Goal: Task Accomplishment & Management: Manage account settings

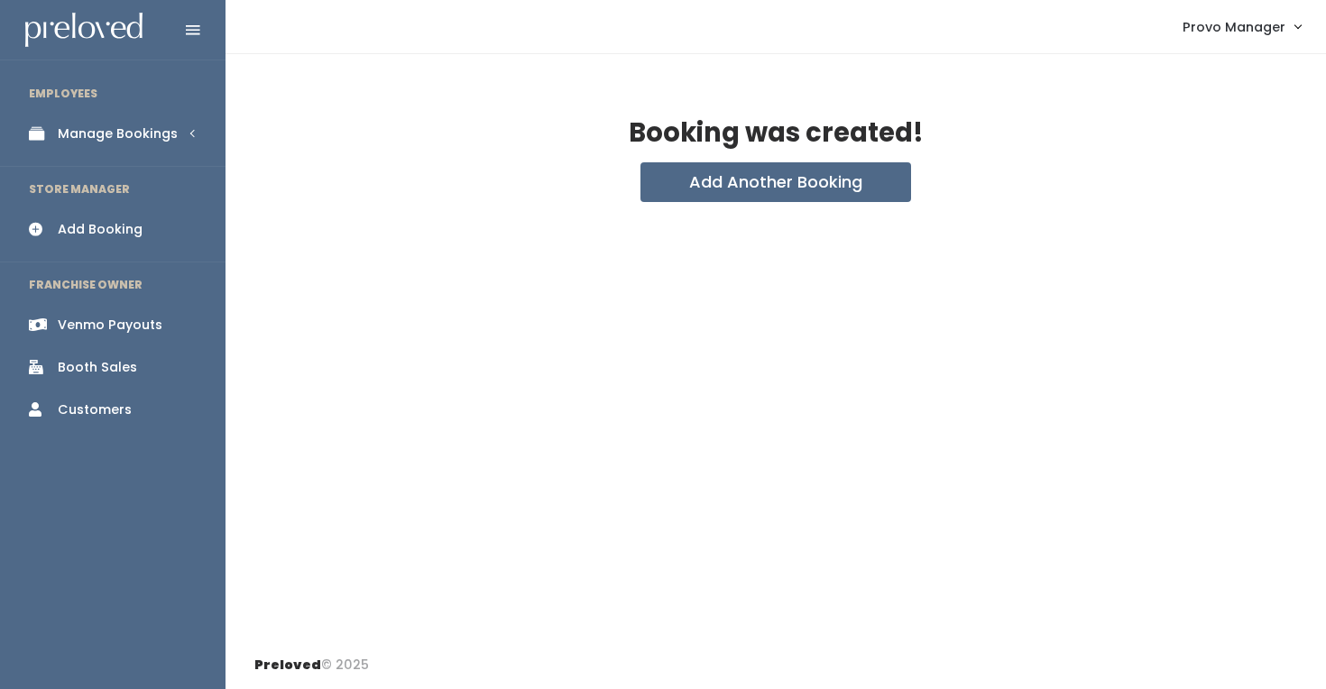
click at [136, 133] on div "Manage Bookings" at bounding box center [118, 133] width 120 height 19
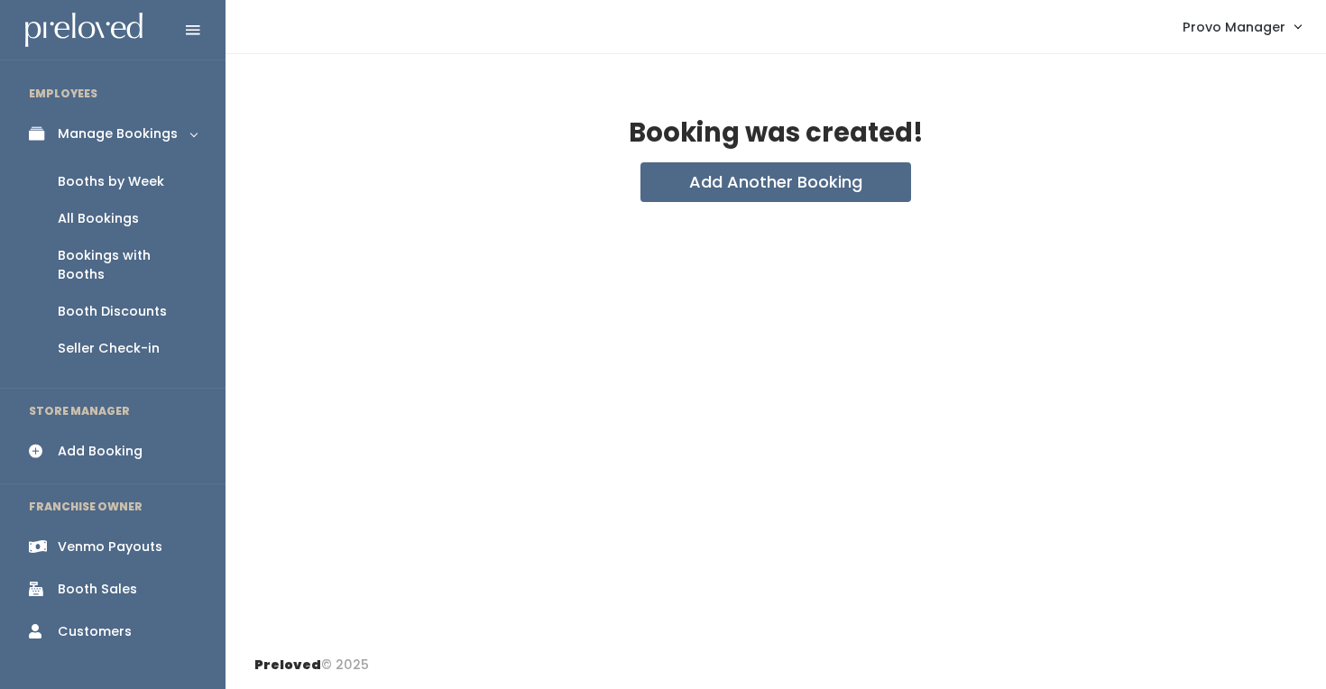
click at [147, 184] on div "Booths by Week" at bounding box center [111, 181] width 106 height 19
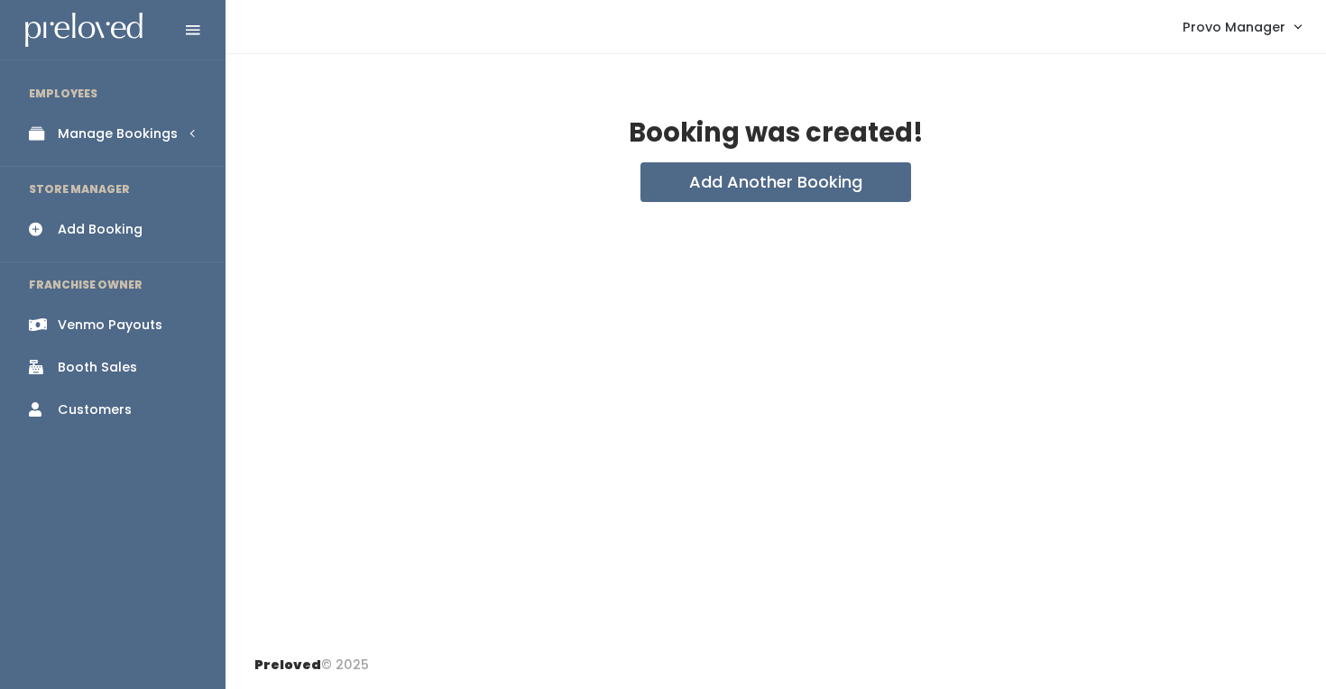
click at [149, 127] on div "Manage Bookings" at bounding box center [118, 133] width 120 height 19
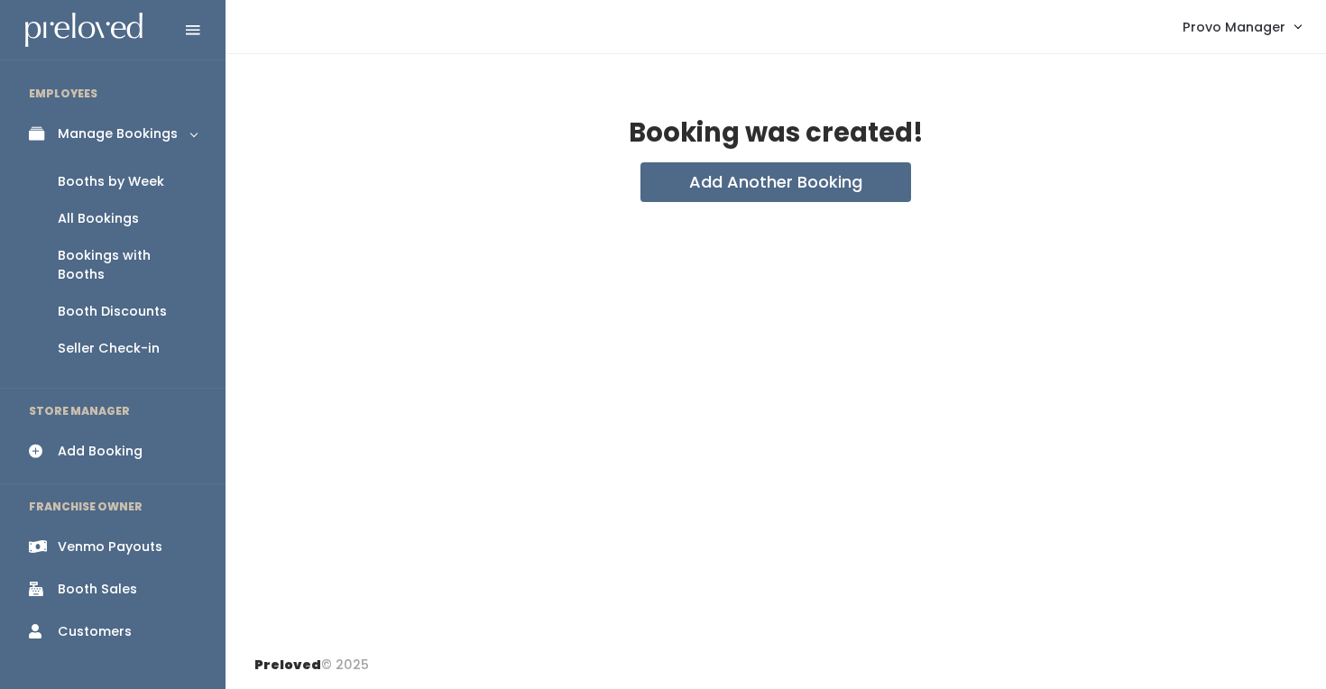
click at [130, 181] on div "Booths by Week" at bounding box center [111, 181] width 106 height 19
click at [158, 139] on div "Manage Bookings" at bounding box center [118, 133] width 120 height 19
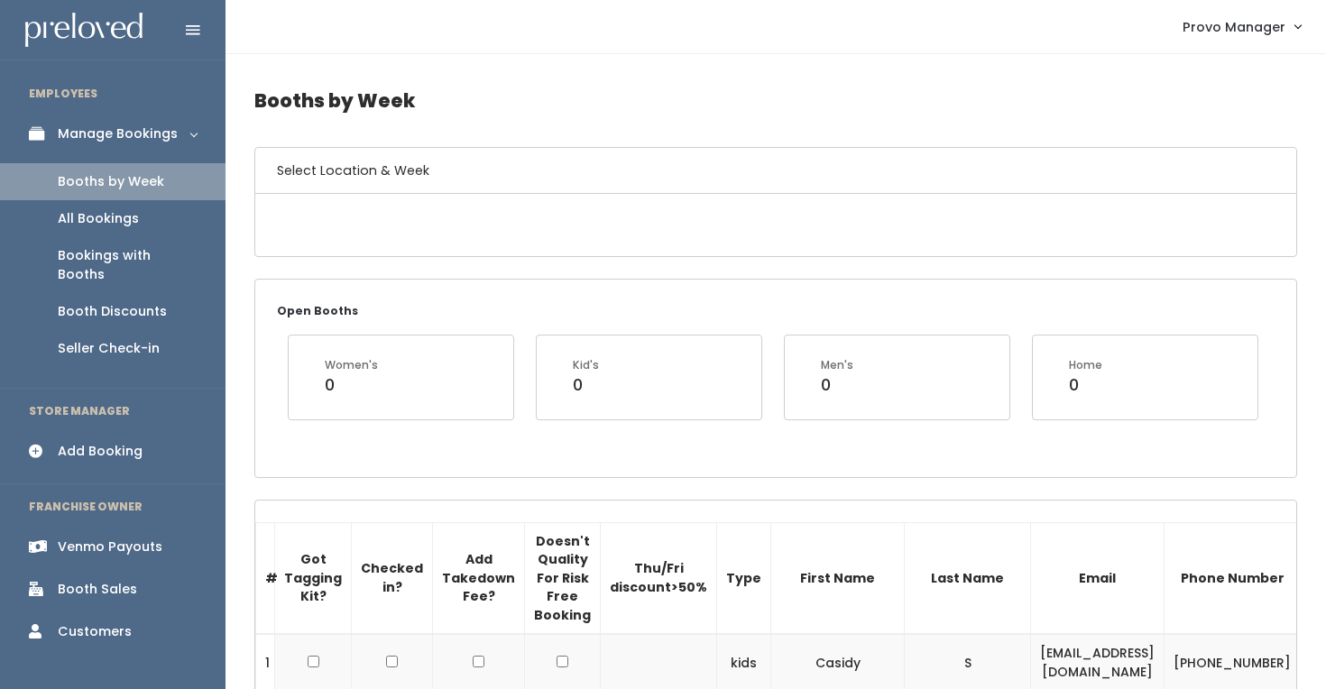
click at [114, 293] on link "Booth Discounts" at bounding box center [113, 311] width 226 height 37
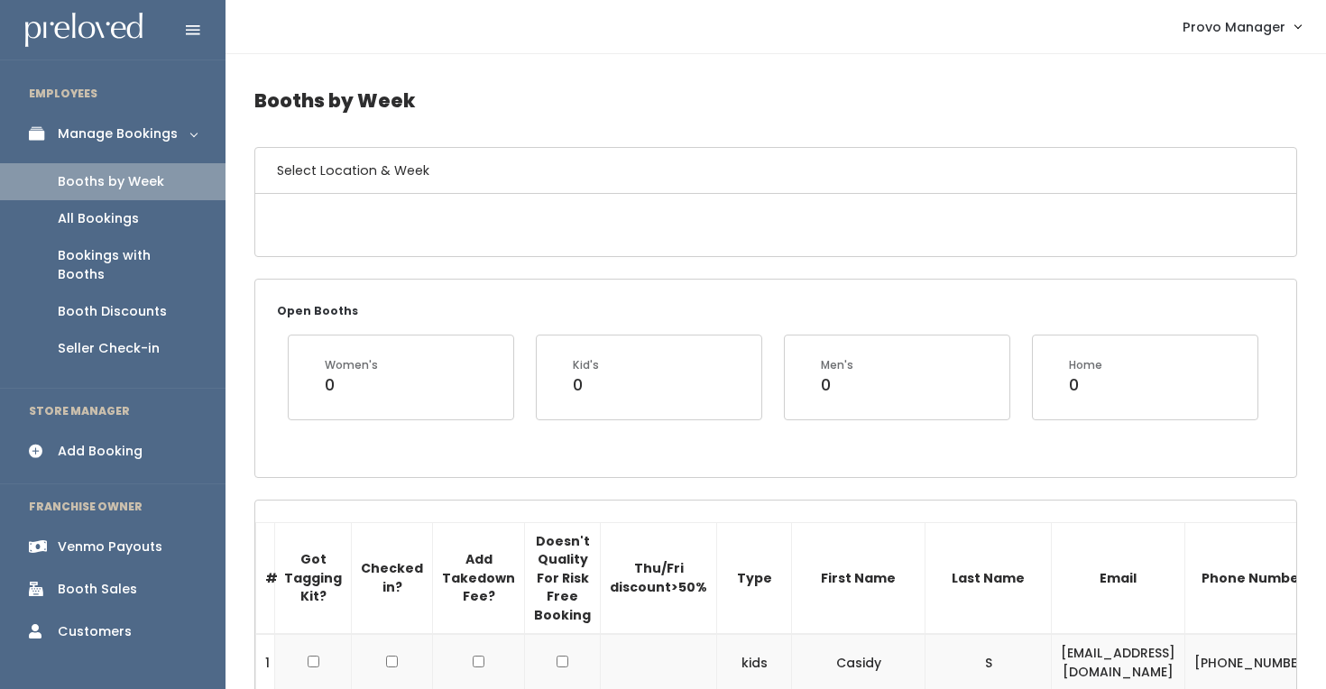
click at [110, 302] on div "Booth Discounts" at bounding box center [112, 311] width 109 height 19
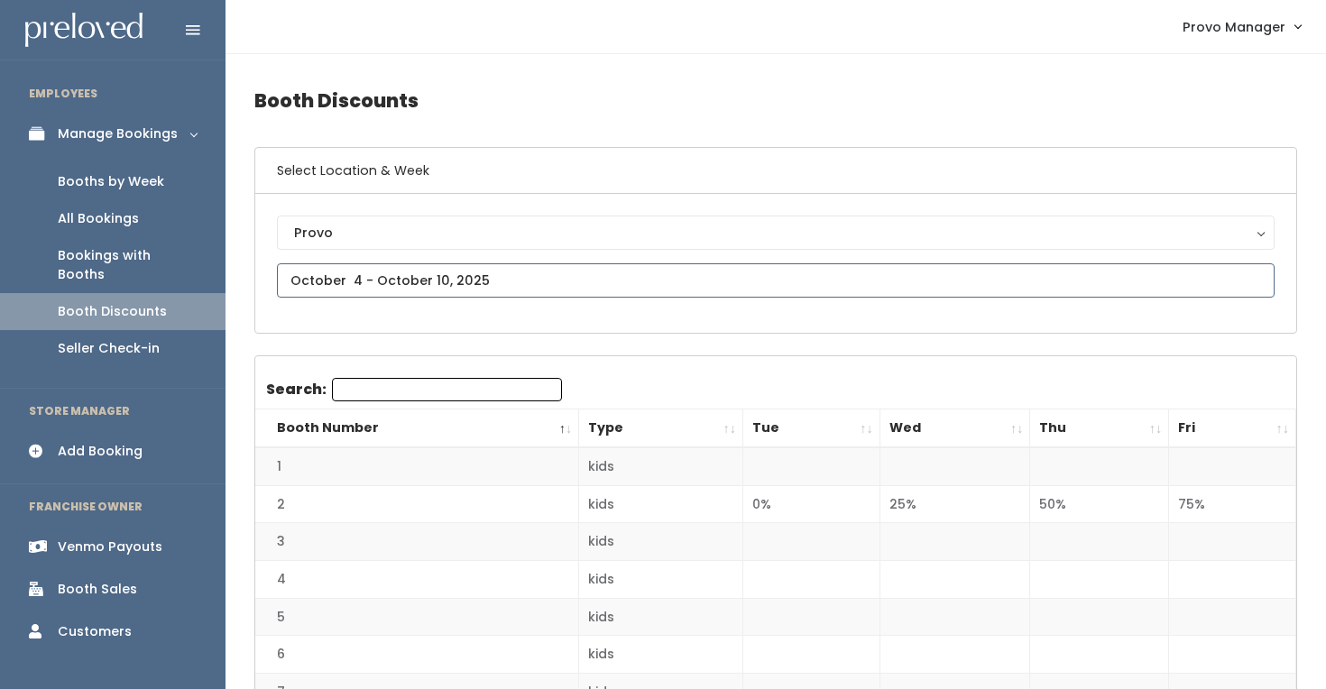
click at [344, 285] on input "text" at bounding box center [776, 280] width 998 height 34
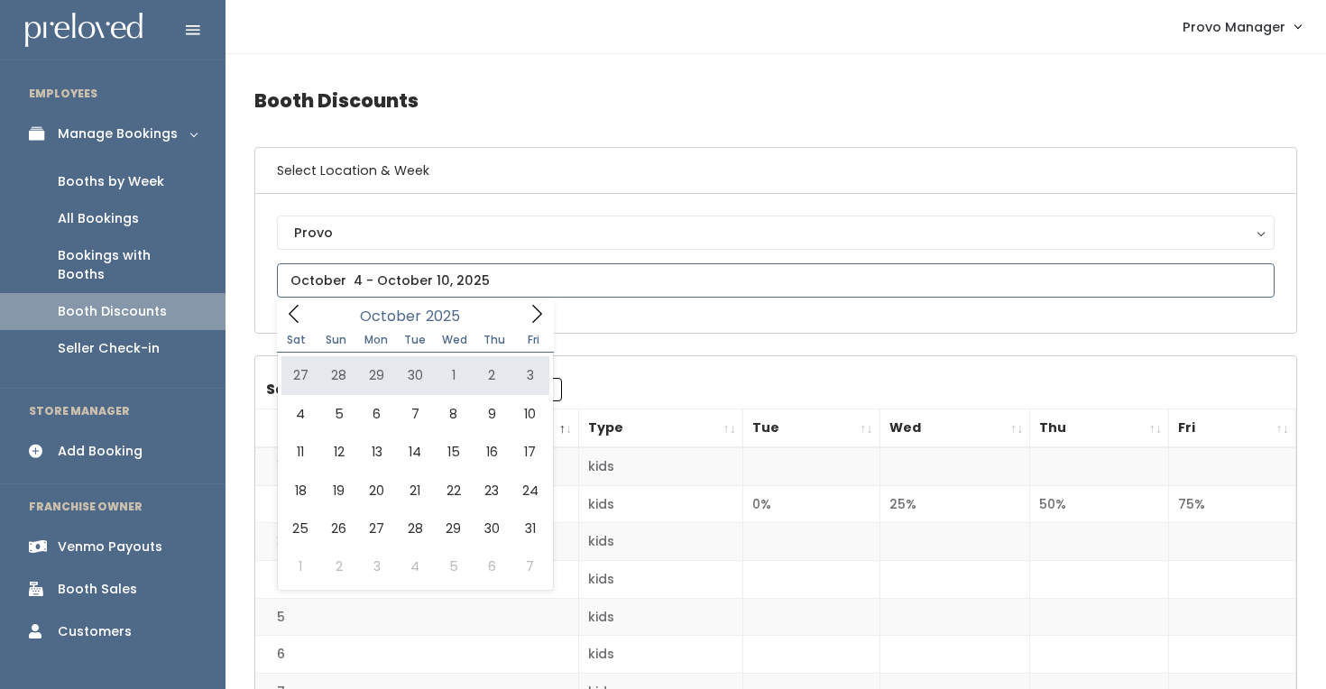
type input "September 27 to October 3"
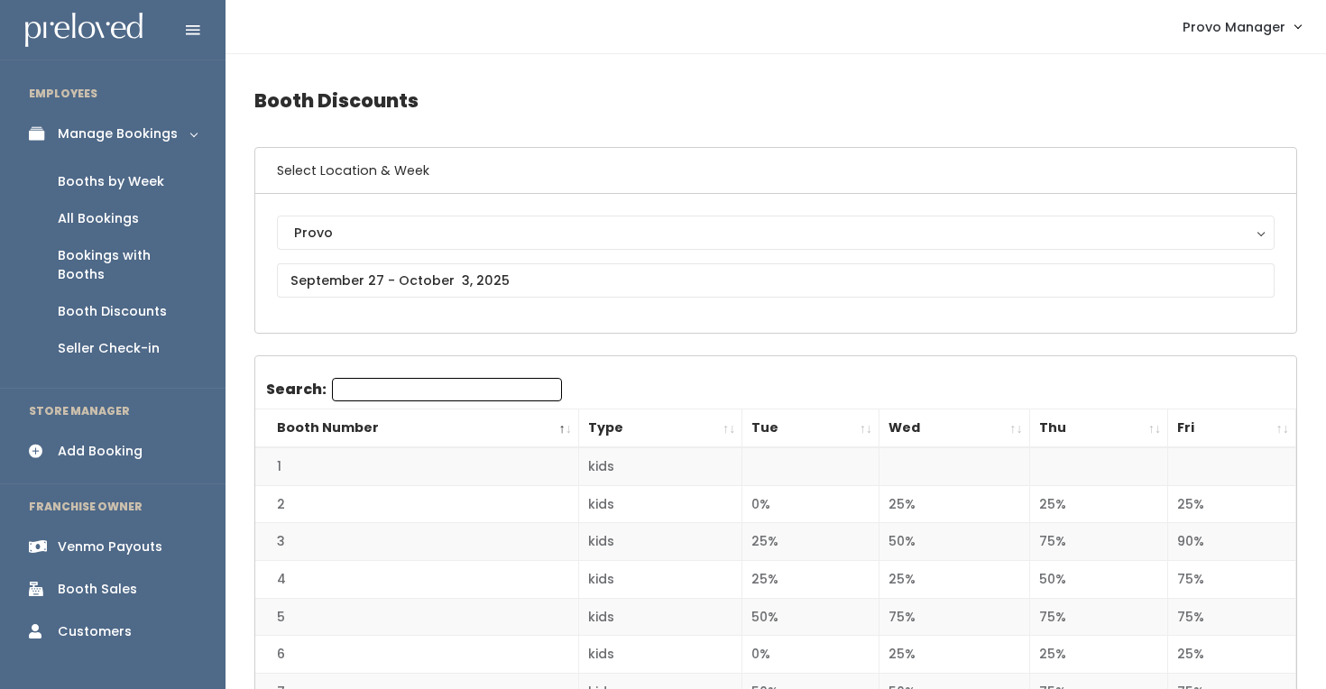
click at [1274, 431] on th "Fri" at bounding box center [1232, 429] width 128 height 39
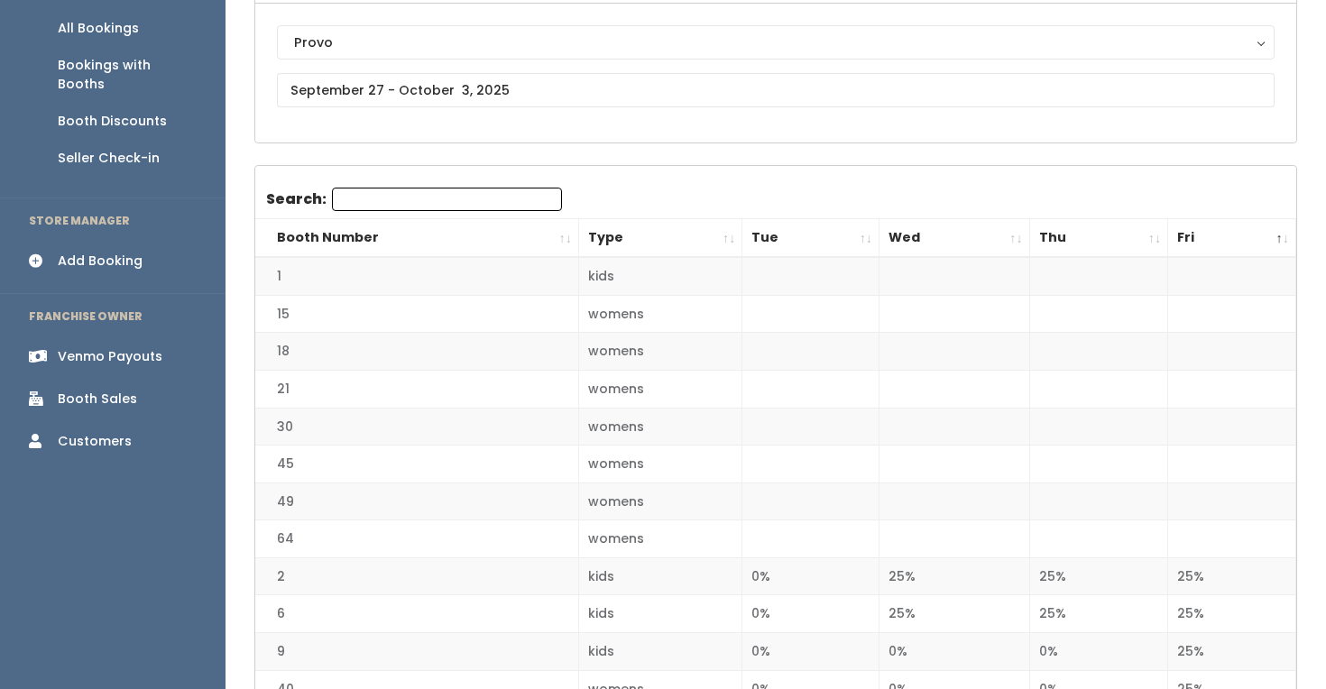
scroll to position [198, 0]
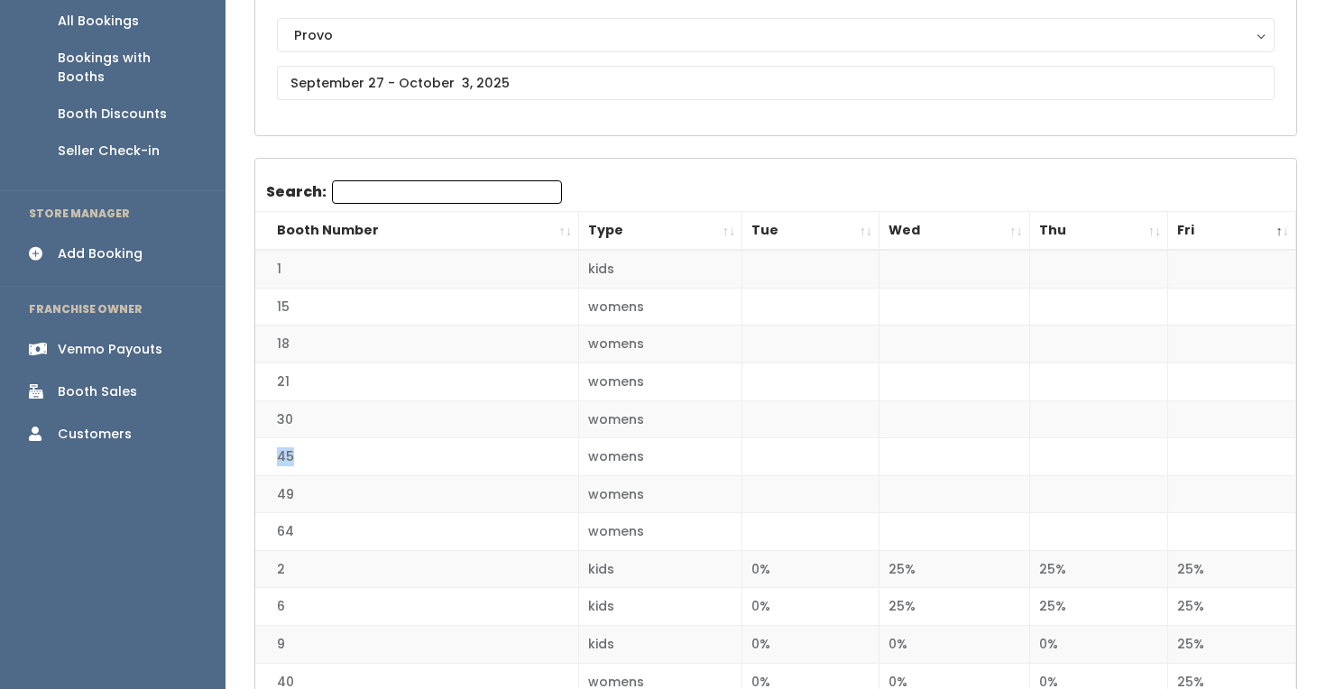
drag, startPoint x: 306, startPoint y: 457, endPoint x: 282, endPoint y: 459, distance: 23.5
click at [281, 458] on td "45" at bounding box center [416, 457] width 323 height 38
click at [286, 501] on td "49" at bounding box center [416, 494] width 323 height 38
drag, startPoint x: 303, startPoint y: 496, endPoint x: 276, endPoint y: 495, distance: 27.1
click at [276, 495] on td "49" at bounding box center [416, 494] width 323 height 38
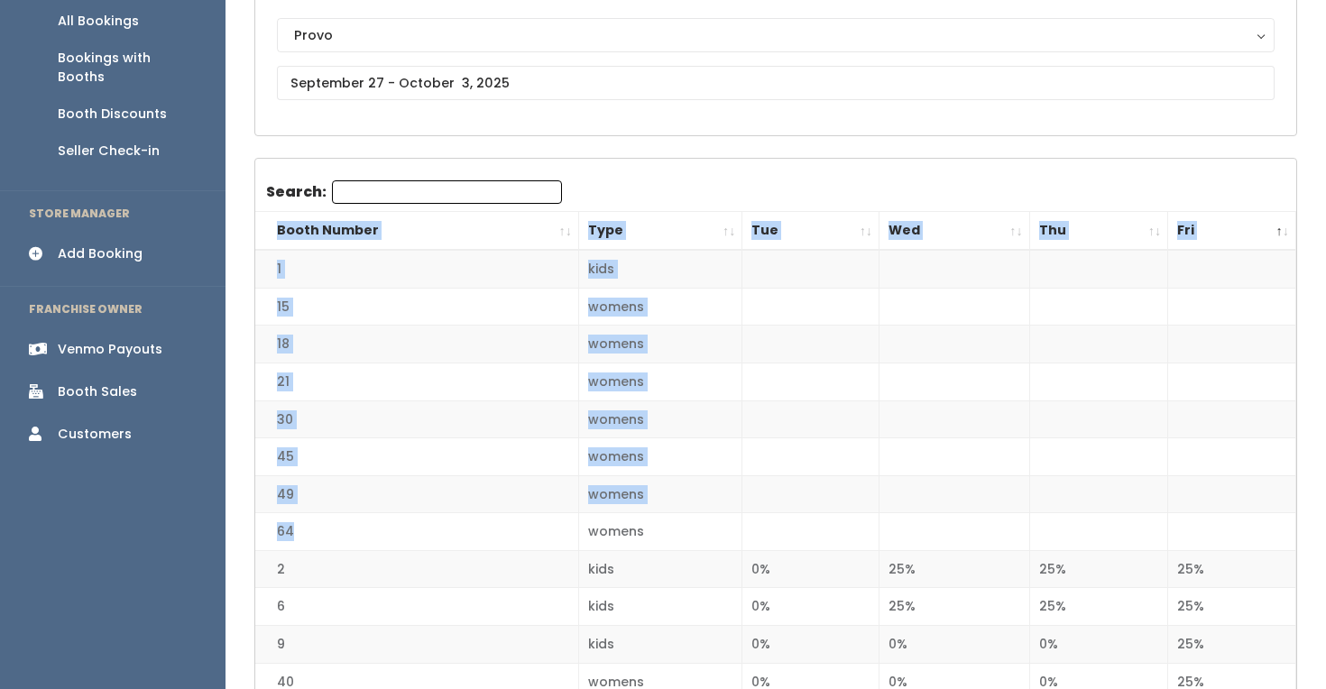
drag, startPoint x: 327, startPoint y: 533, endPoint x: 242, endPoint y: 532, distance: 84.8
click at [410, 290] on td "15" at bounding box center [416, 307] width 323 height 38
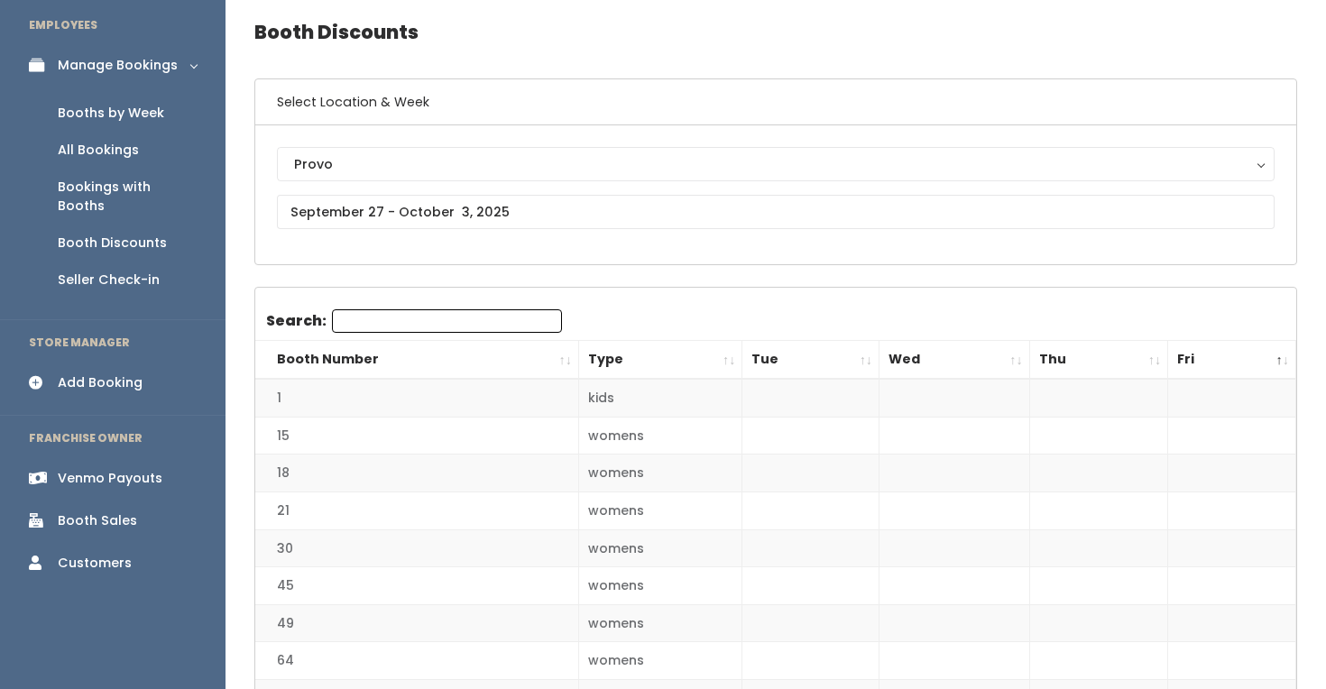
scroll to position [0, 0]
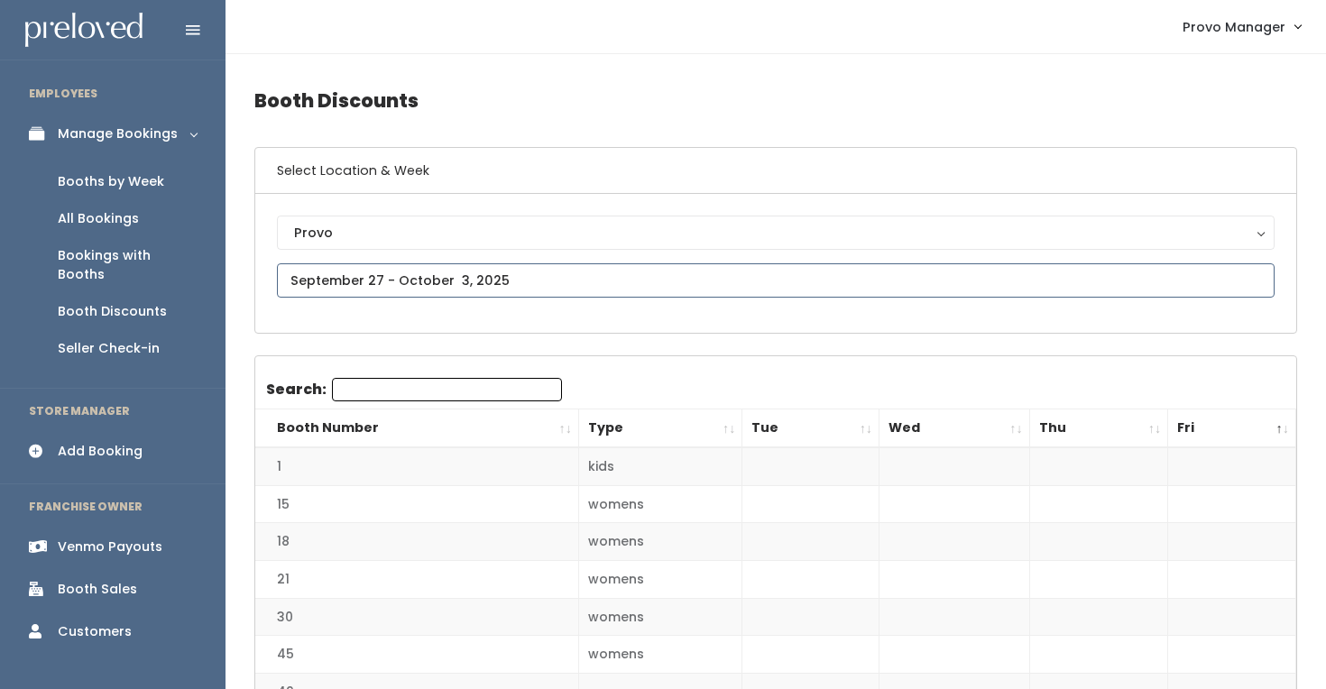
click at [330, 280] on input "text" at bounding box center [776, 280] width 998 height 34
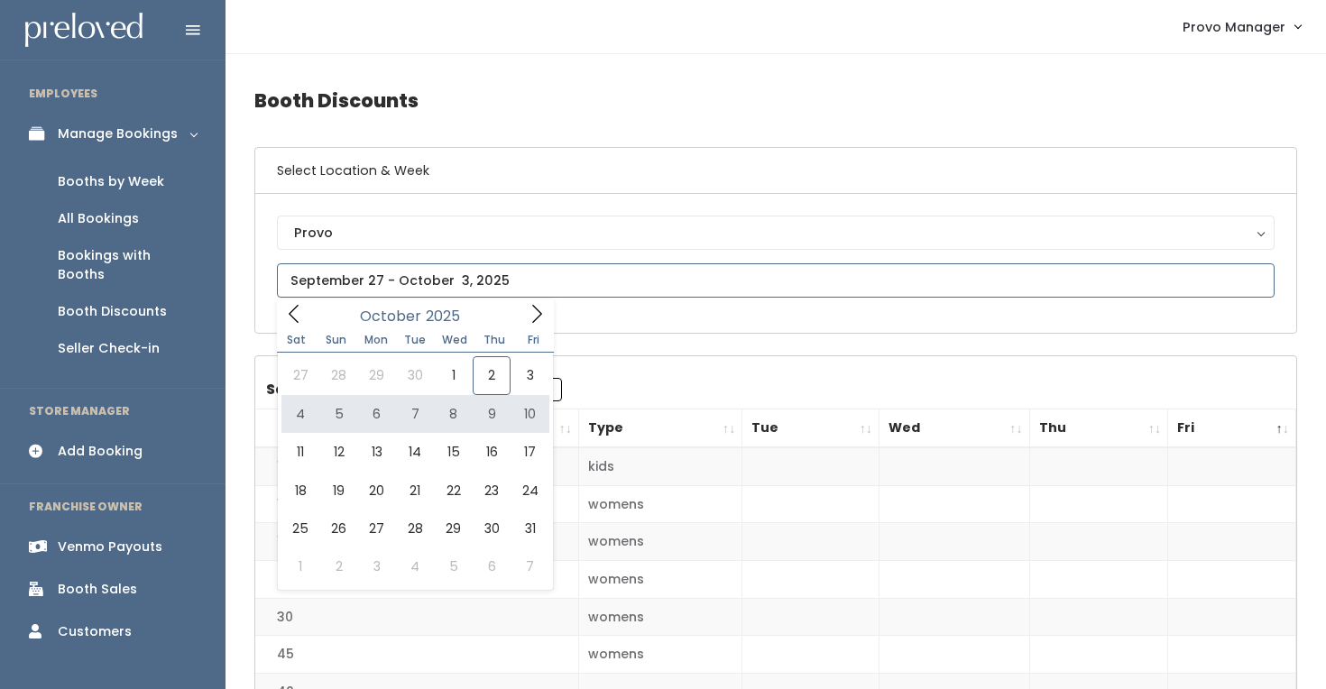
type input "October 4 to October 10"
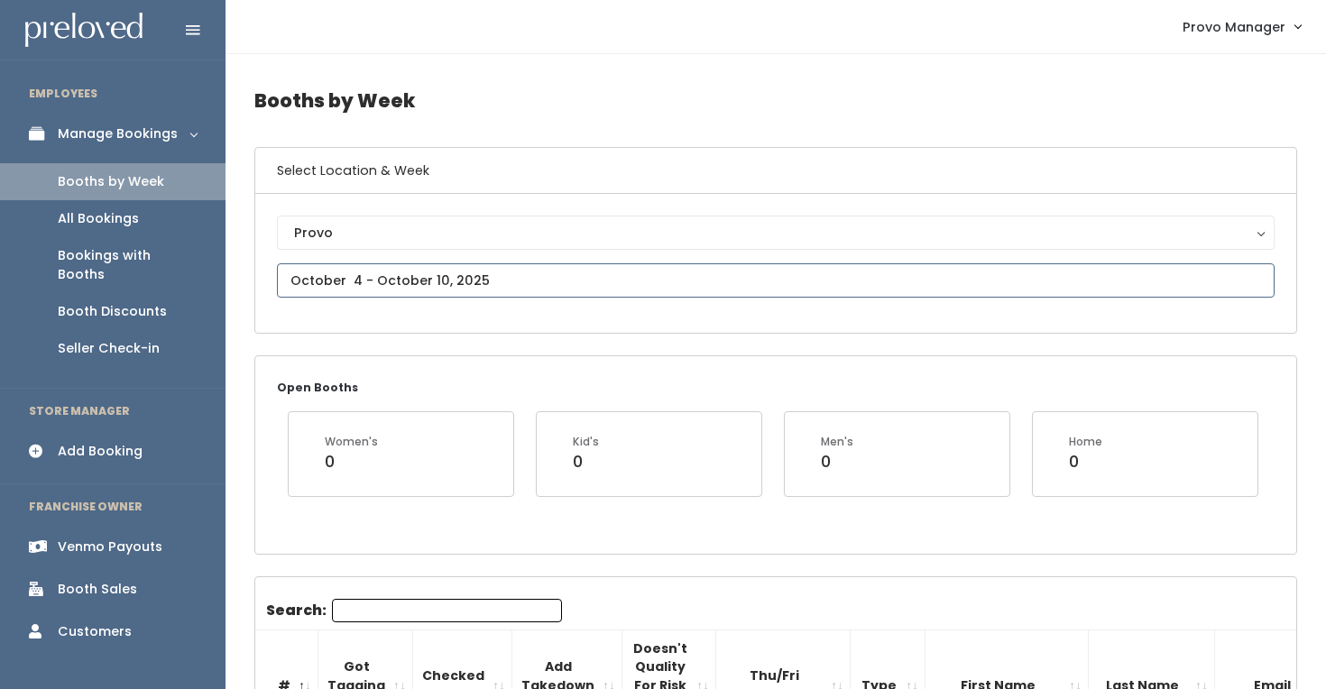
click at [373, 273] on input "text" at bounding box center [776, 280] width 998 height 34
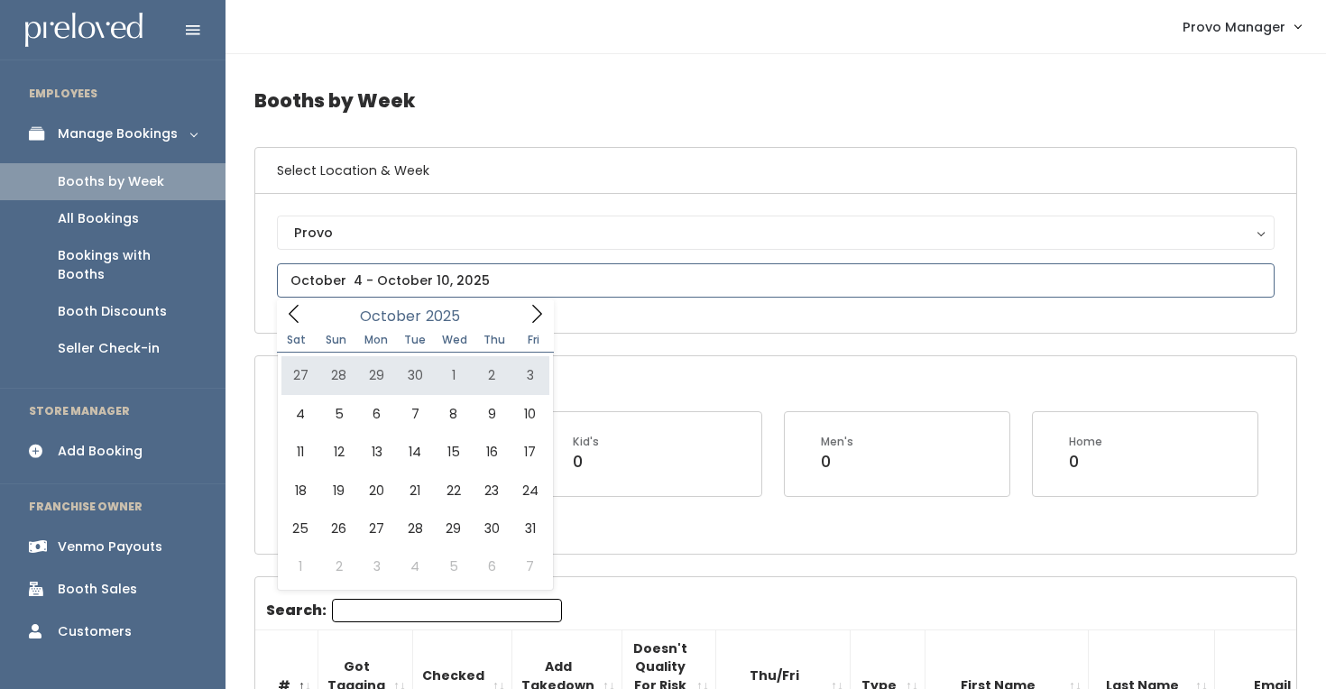
type input "September 27 to October 3"
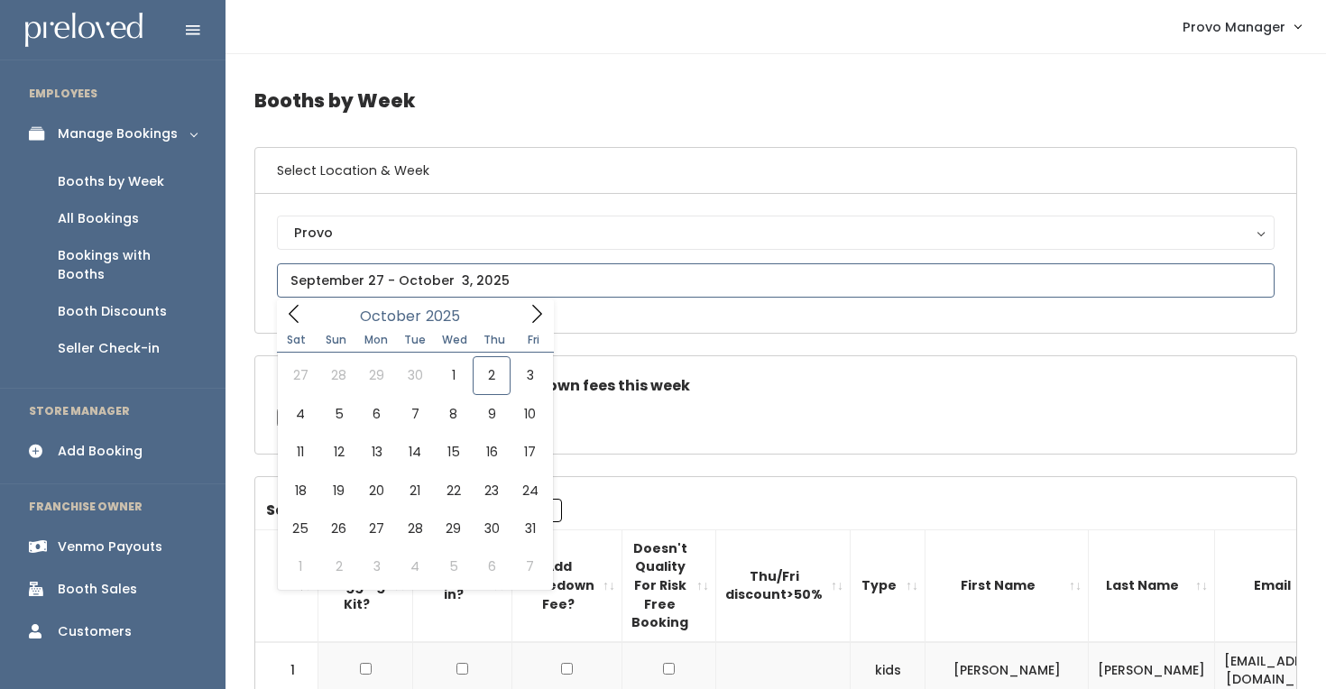
click at [374, 281] on input "text" at bounding box center [776, 280] width 998 height 34
type input "[DATE] to [DATE]"
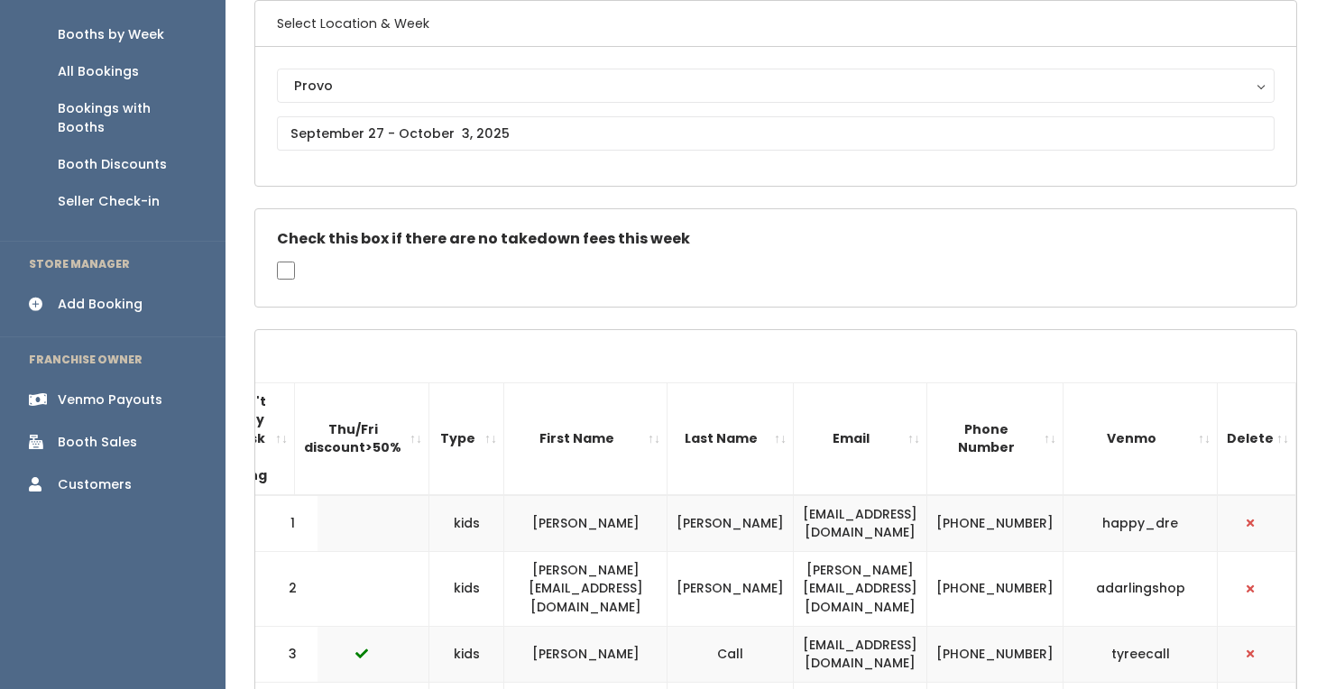
scroll to position [150, 0]
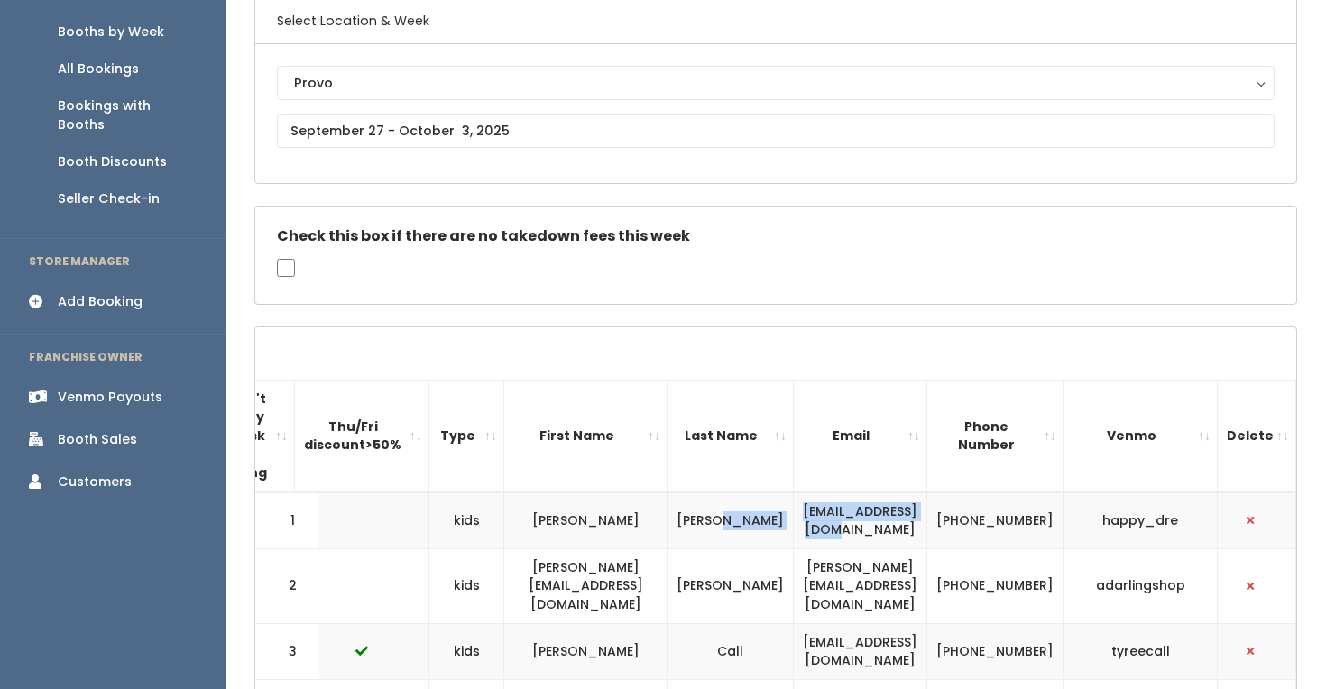
drag, startPoint x: 958, startPoint y: 520, endPoint x: 738, endPoint y: 520, distance: 220.1
click at [736, 520] on tr "1 kids Andrea Boyens dreboyens@gmail.com (949) 293-8932 happy_dre" at bounding box center [565, 521] width 1462 height 57
copy tr "[EMAIL_ADDRESS][DOMAIN_NAME]"
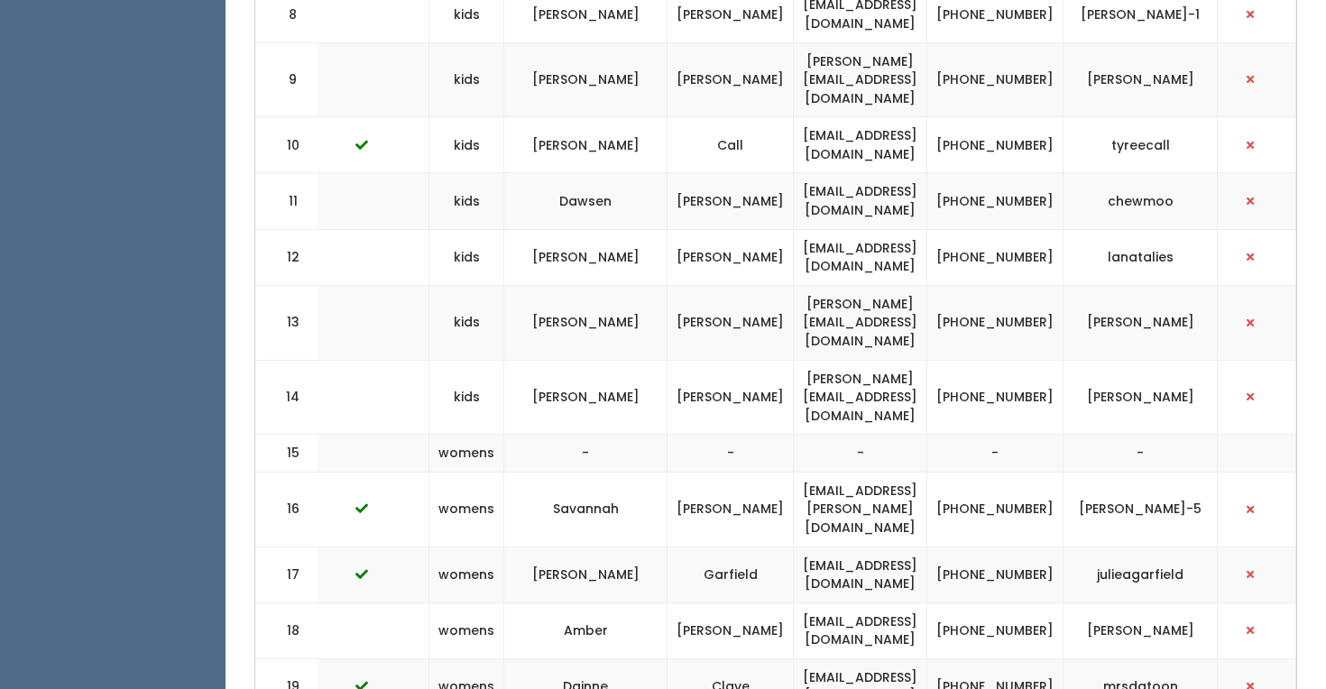
scroll to position [1068, 0]
drag, startPoint x: 976, startPoint y: 544, endPoint x: 751, endPoint y: 542, distance: 224.6
click at [794, 602] on td "amber.helfrich2@gmail.com" at bounding box center [861, 630] width 134 height 56
copy td "amber.helfrich2@gmail.com"
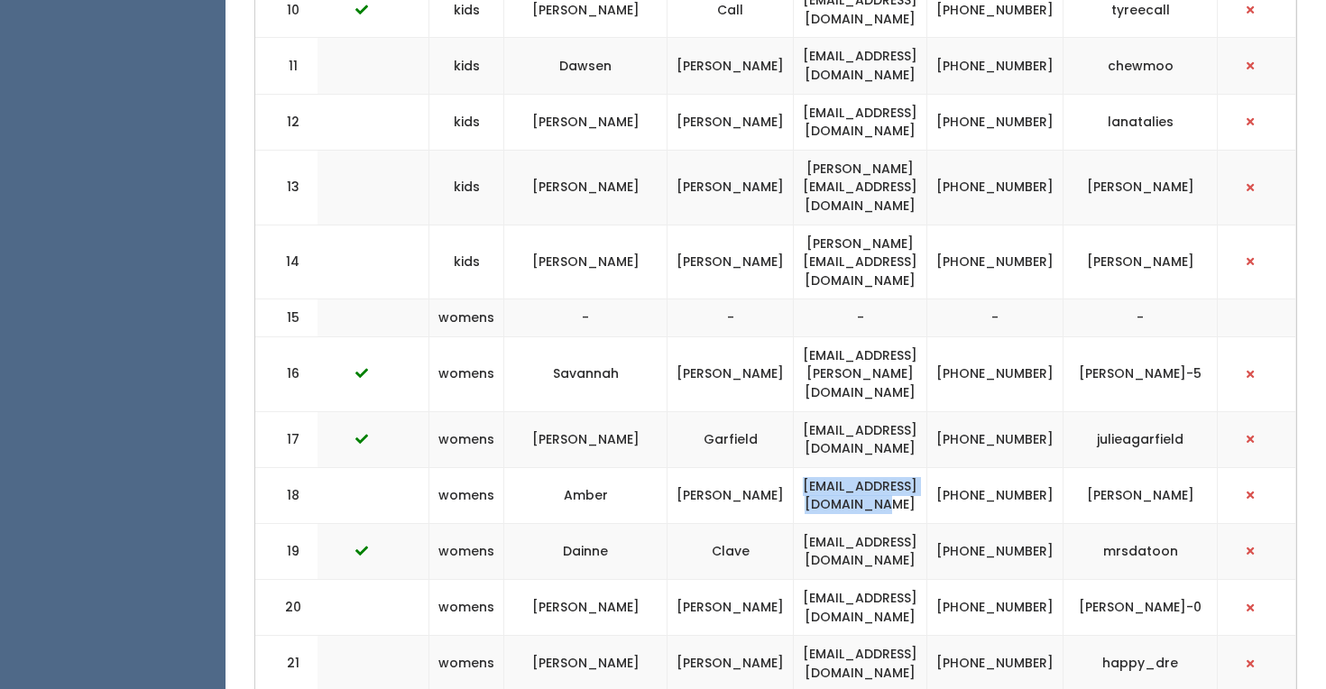
scroll to position [1244, 0]
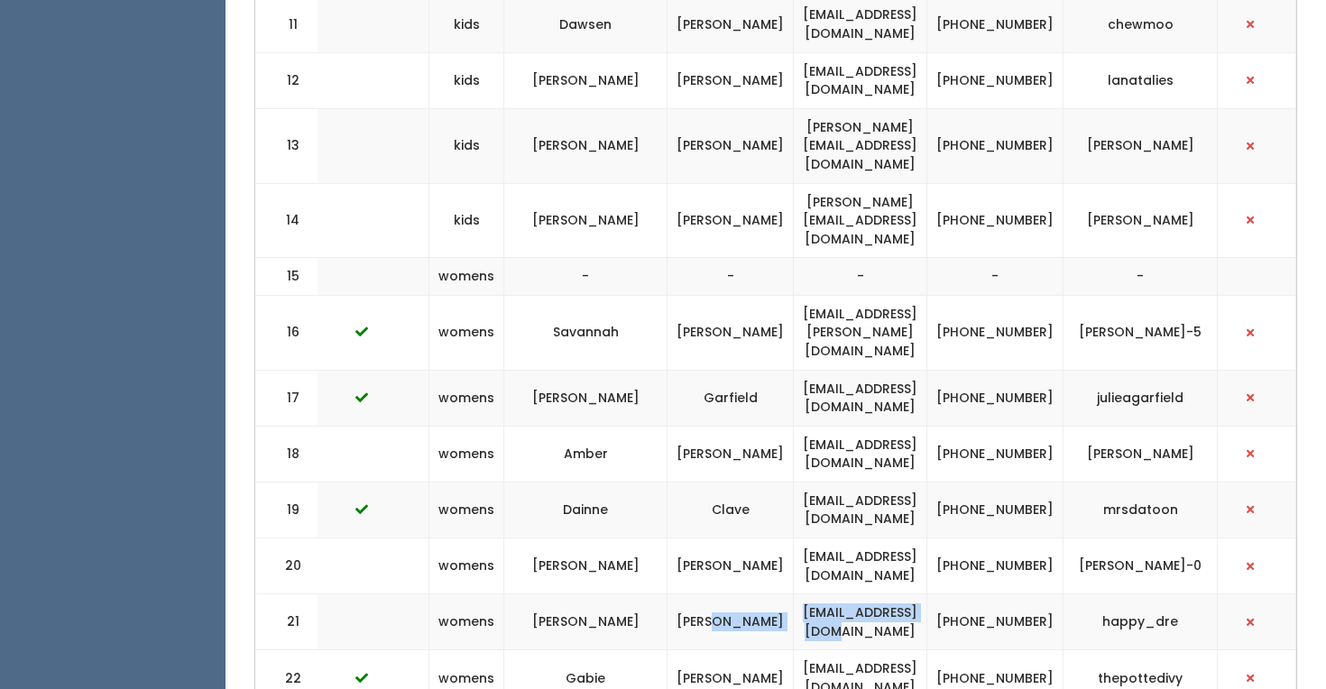
drag, startPoint x: 969, startPoint y: 535, endPoint x: 709, endPoint y: 529, distance: 259.9
click at [709, 594] on tr "21 womens Andrea Boyens dreboyens@gmail.com (949) 293-8932 happy_dre" at bounding box center [565, 622] width 1462 height 56
click at [886, 594] on td "dreboyens@gmail.com" at bounding box center [861, 622] width 134 height 56
drag, startPoint x: 944, startPoint y: 536, endPoint x: 793, endPoint y: 532, distance: 151.6
click at [794, 594] on td "dreboyens@gmail.com" at bounding box center [861, 622] width 134 height 56
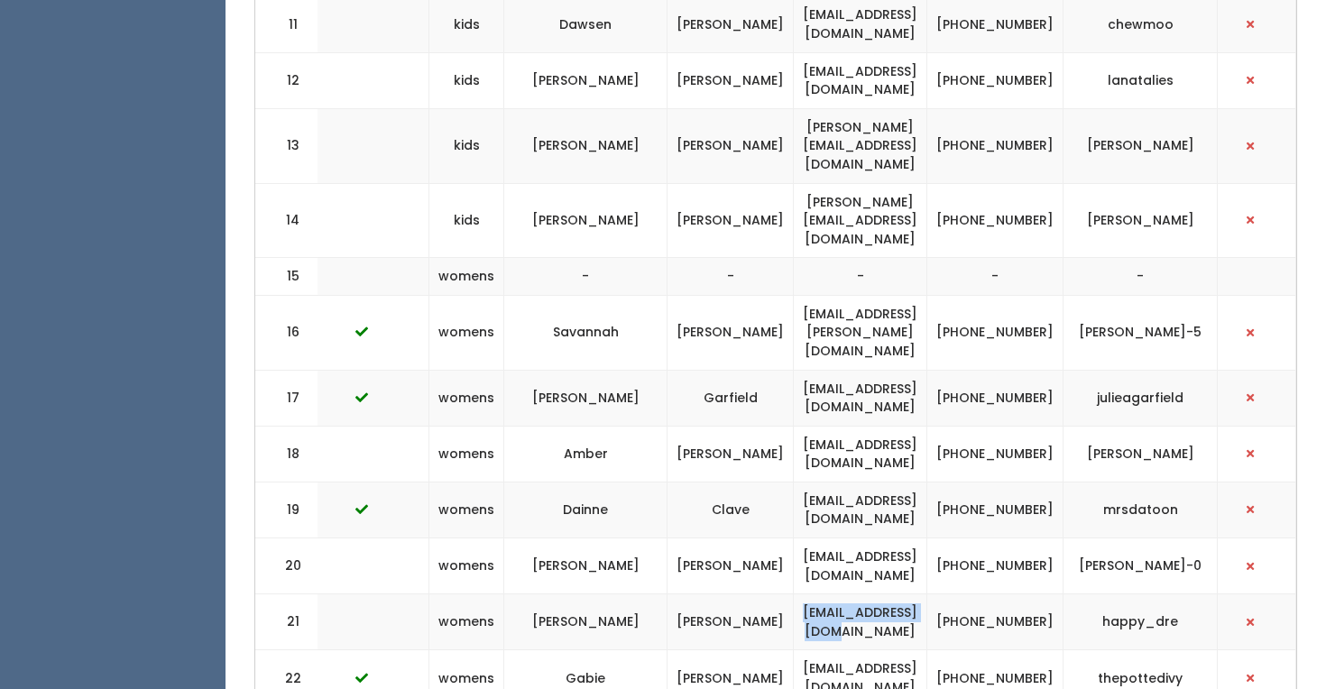
copy td "dreboyens@gmail.com"
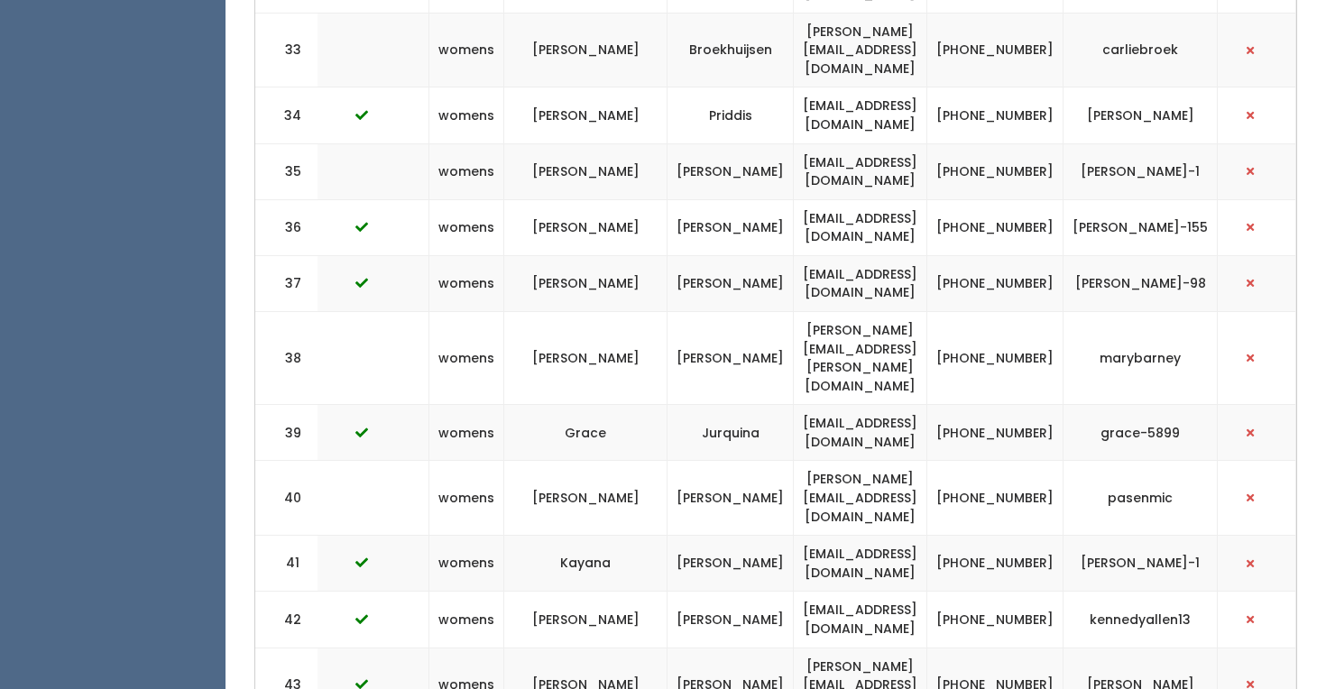
scroll to position [2524, 0]
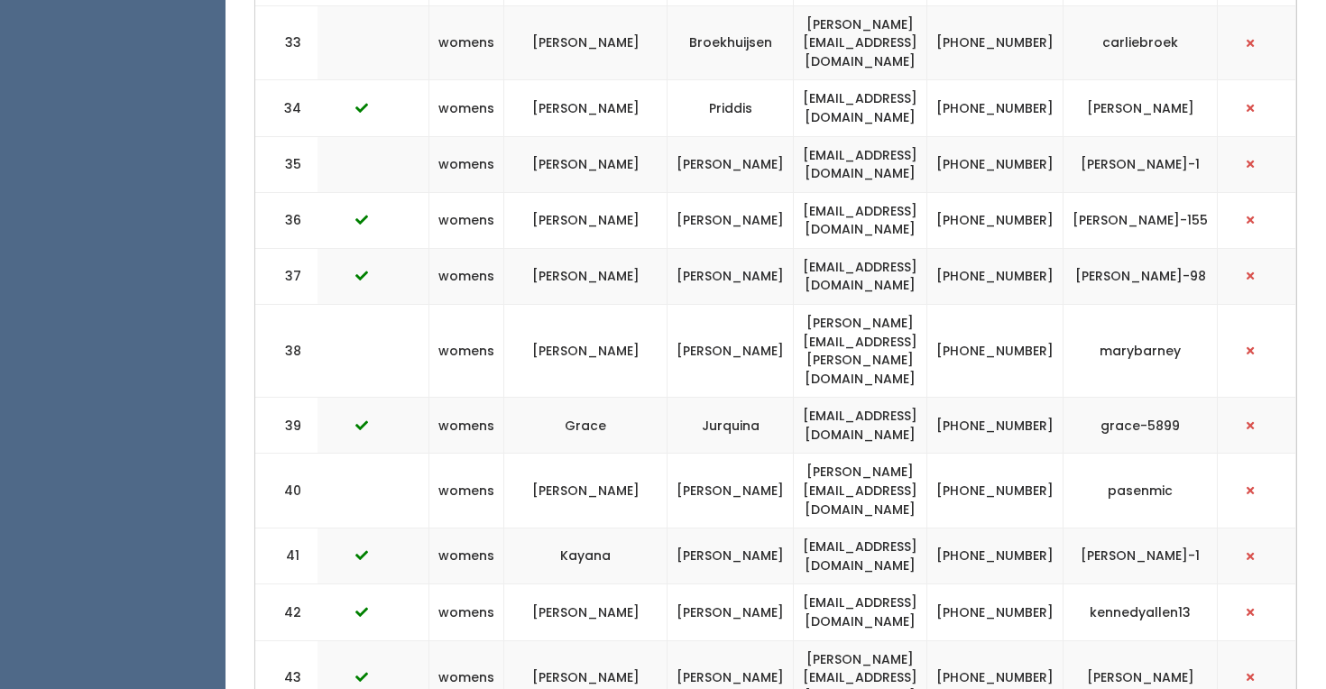
drag, startPoint x: 982, startPoint y: 594, endPoint x: 773, endPoint y: 594, distance: 209.3
copy td "indiasay062904@gmail.com"
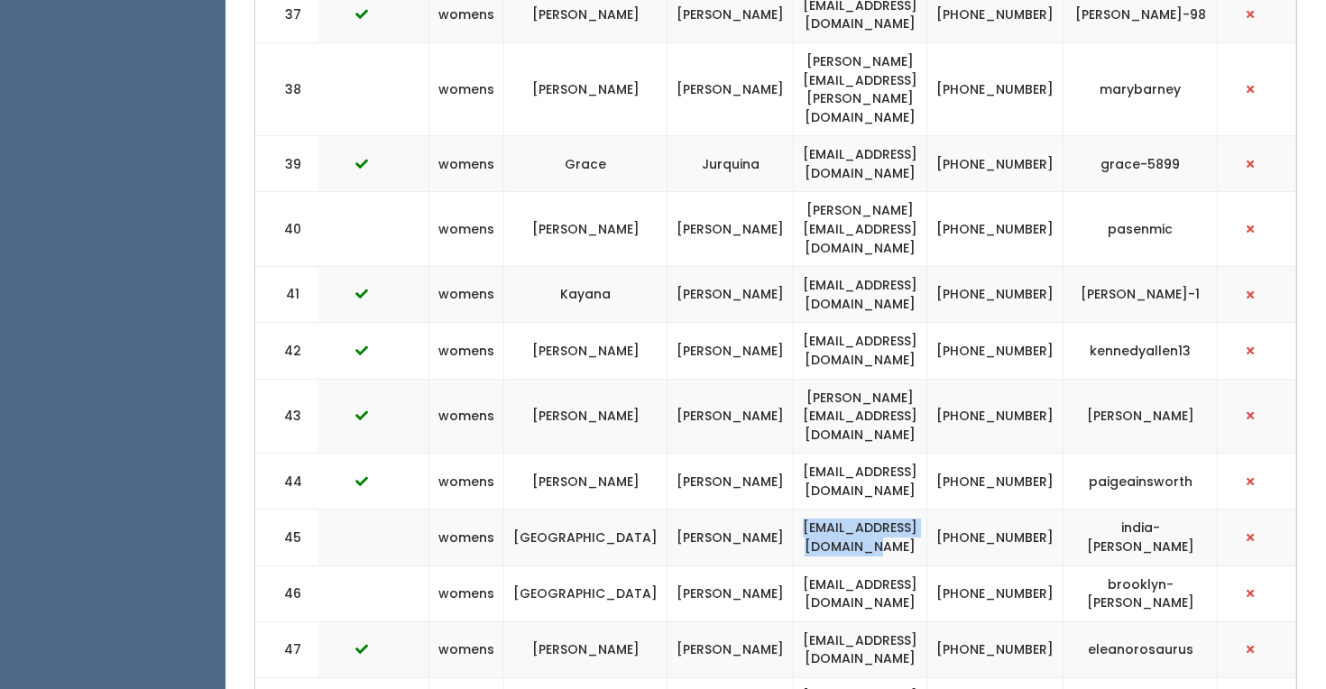
scroll to position [2815, 0]
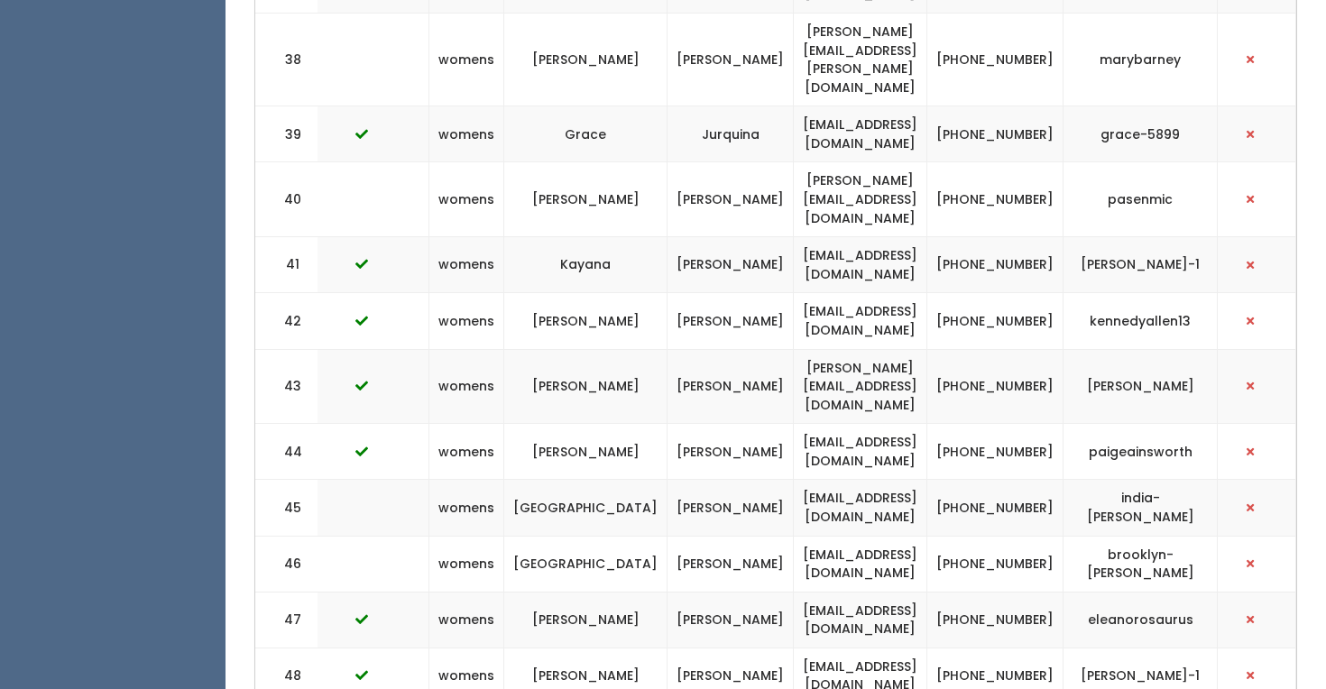
drag, startPoint x: 963, startPoint y: 529, endPoint x: 759, endPoint y: 528, distance: 204.8
copy td "julialhayden@icloud.com"
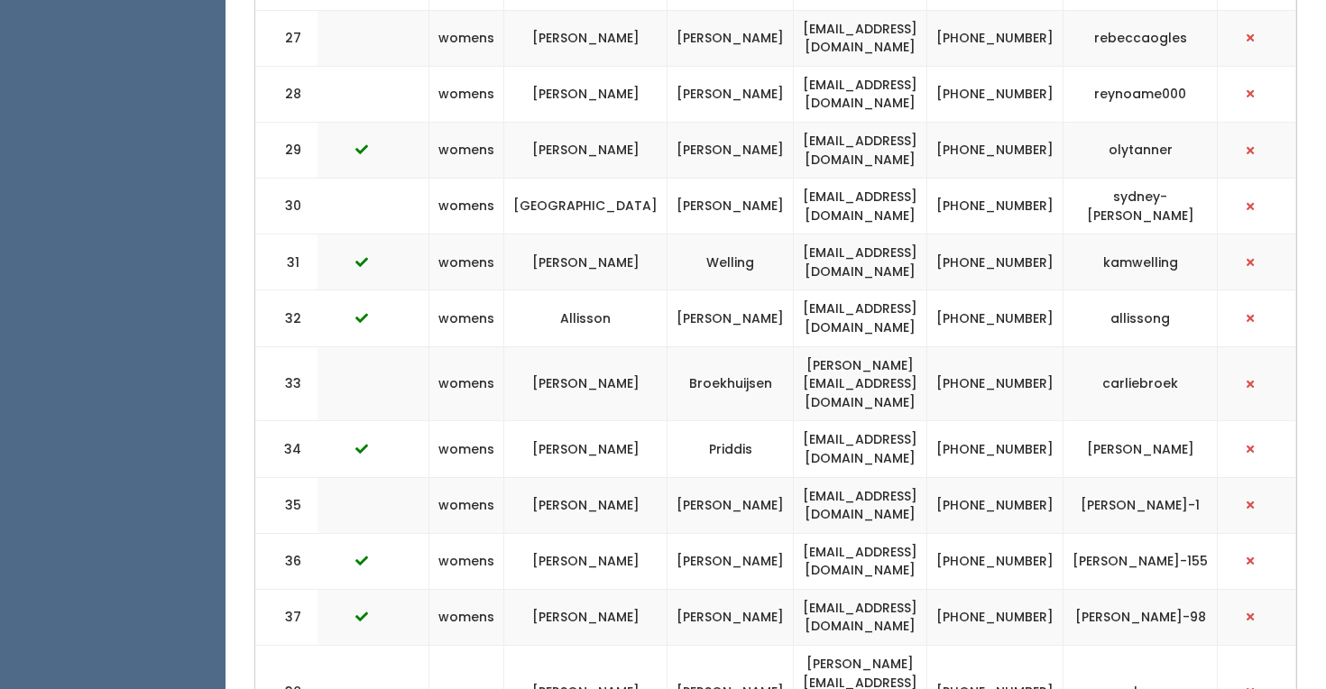
scroll to position [2185, 0]
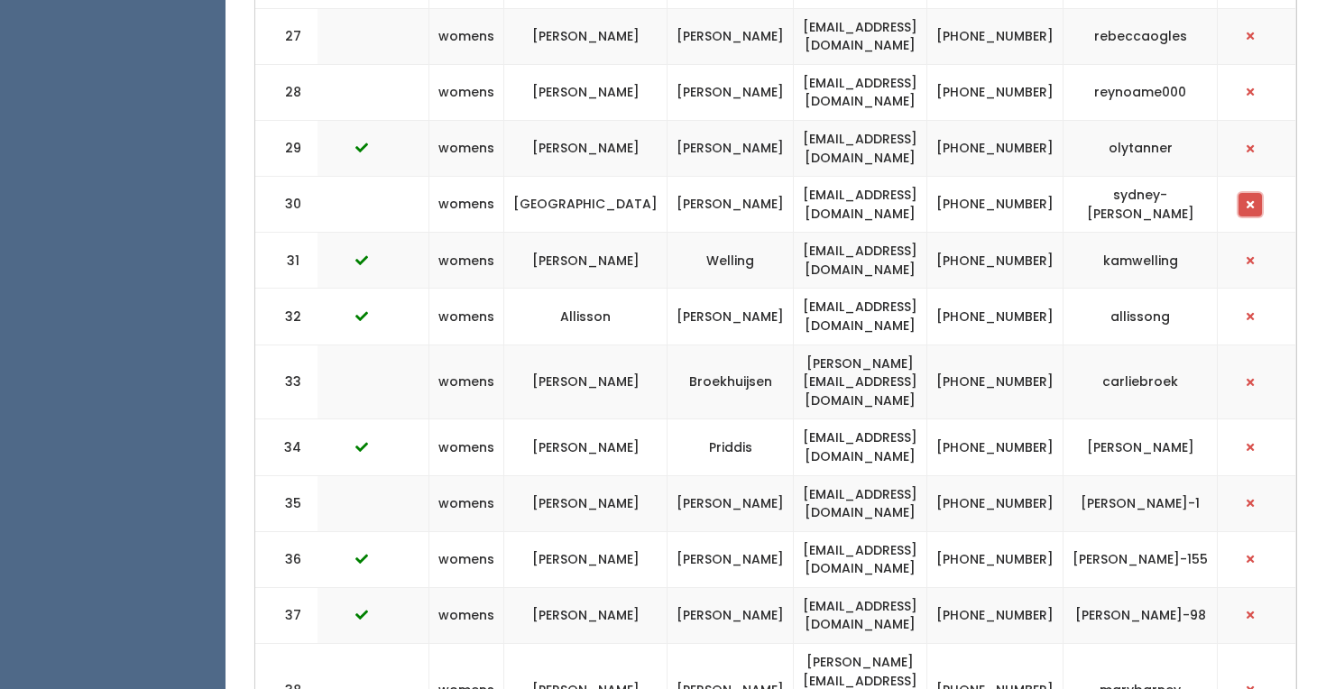
click at [1254, 199] on span "button" at bounding box center [1250, 204] width 7 height 11
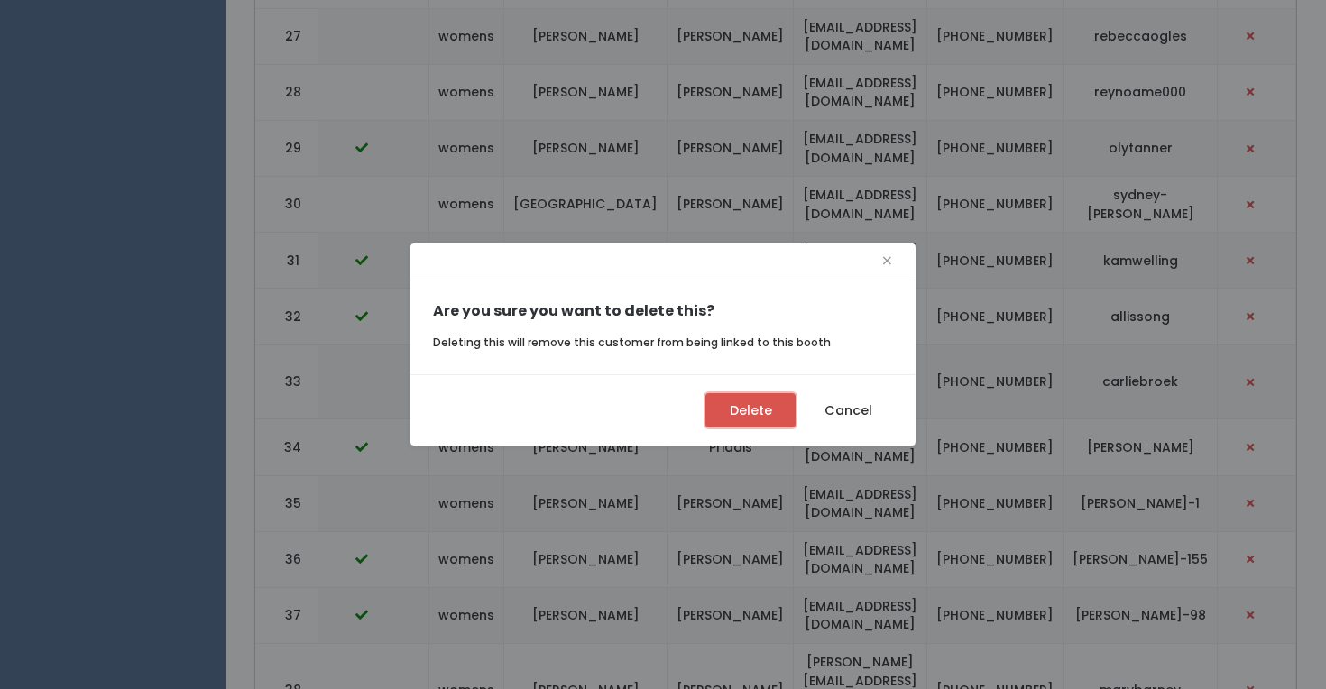
click at [766, 406] on button "Delete" at bounding box center [750, 410] width 90 height 34
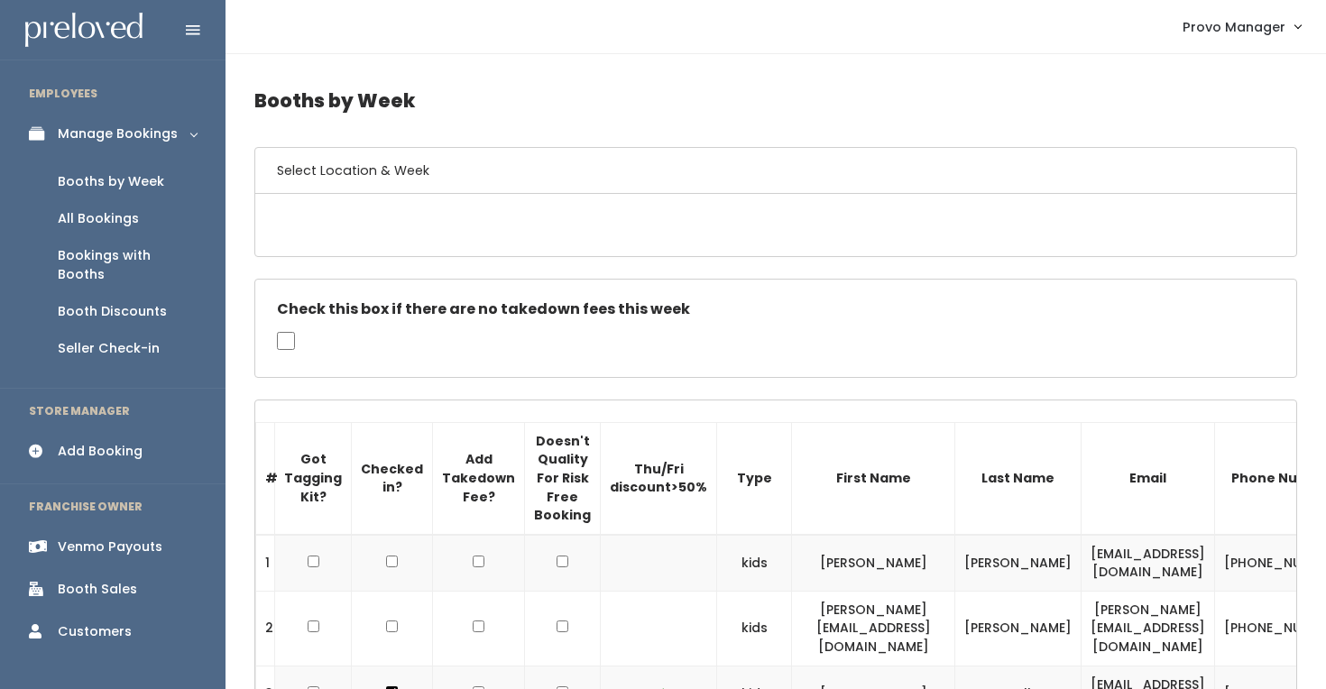
scroll to position [2185, 0]
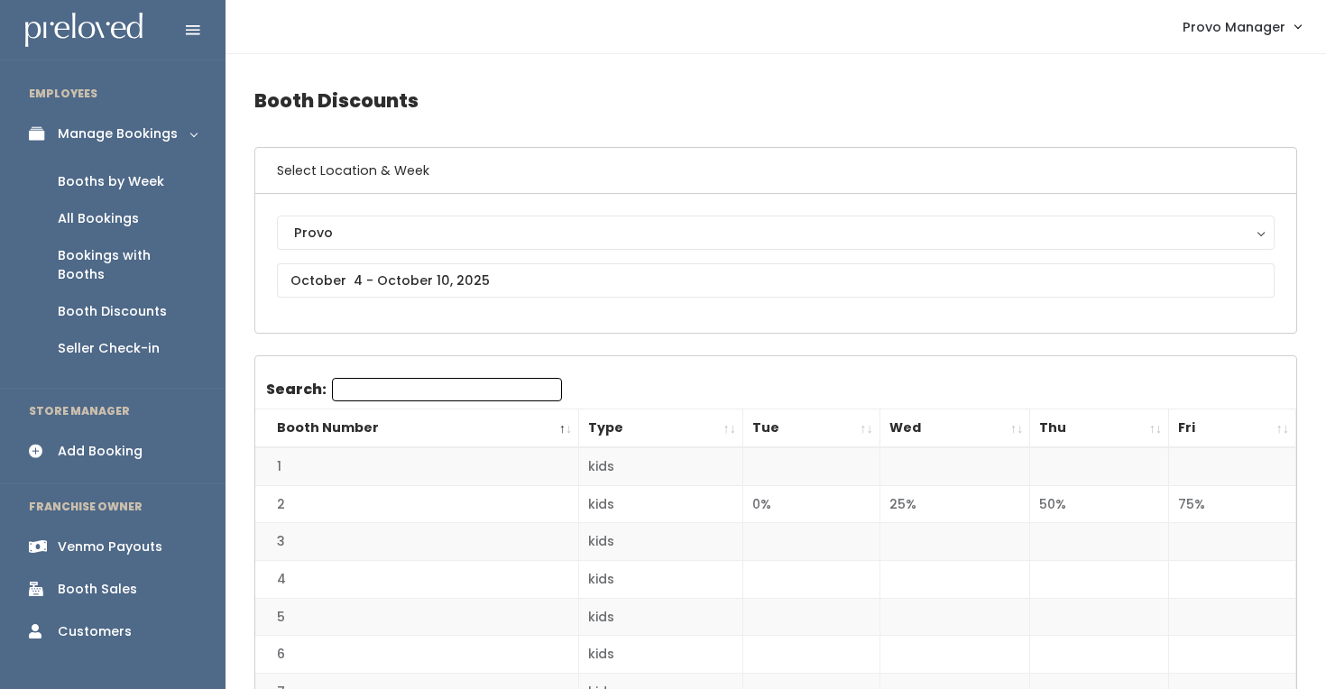
click at [134, 189] on div "Booths by Week" at bounding box center [111, 181] width 106 height 19
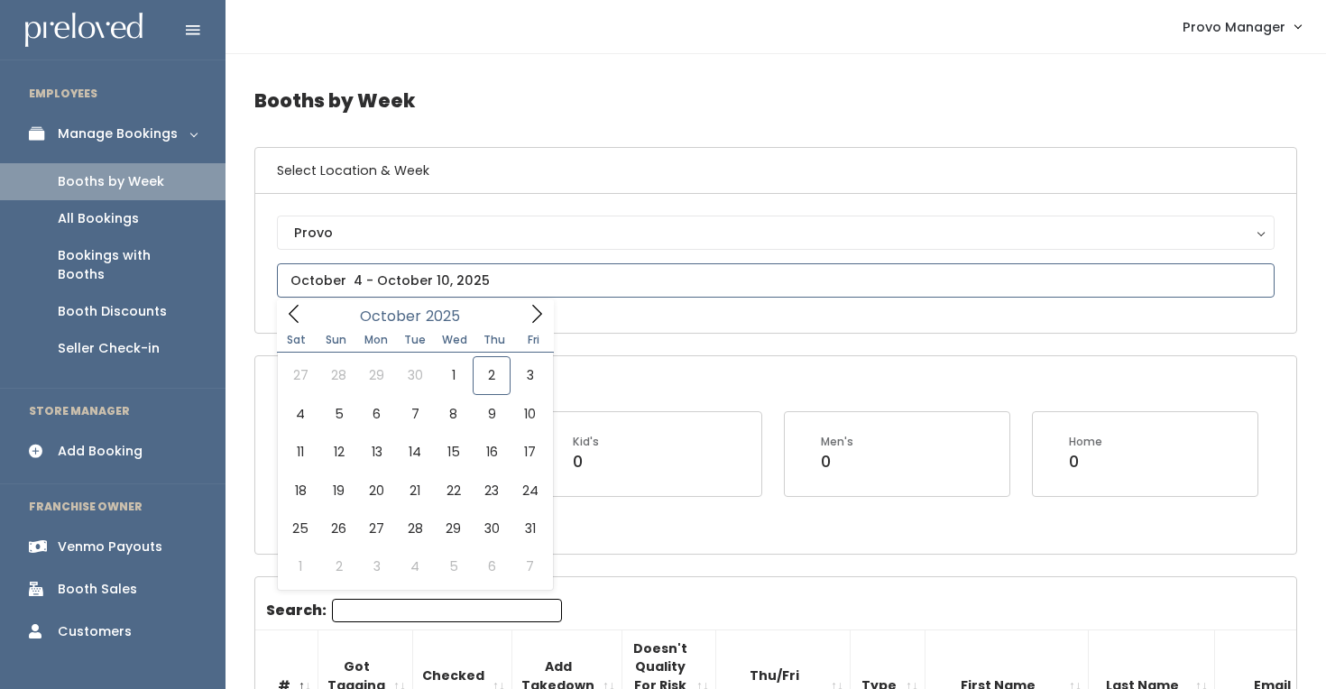
click at [382, 286] on input "text" at bounding box center [776, 280] width 998 height 34
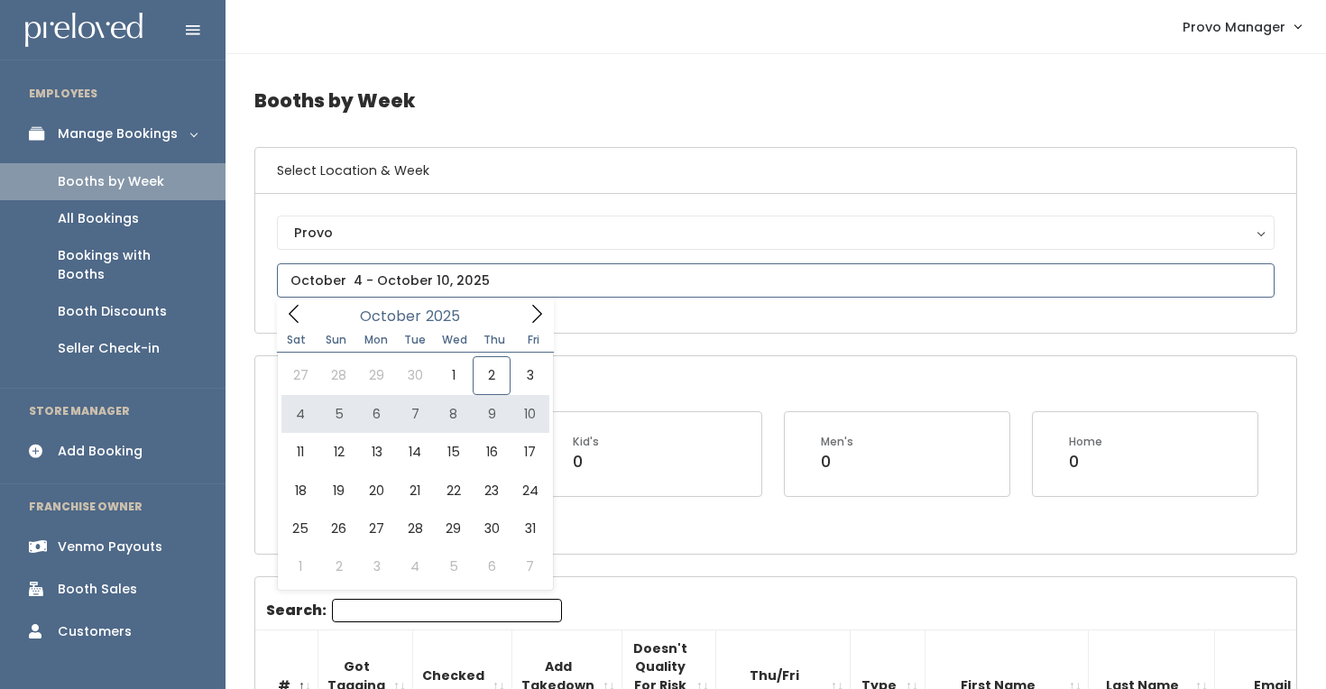
type input "October 4 to October 10"
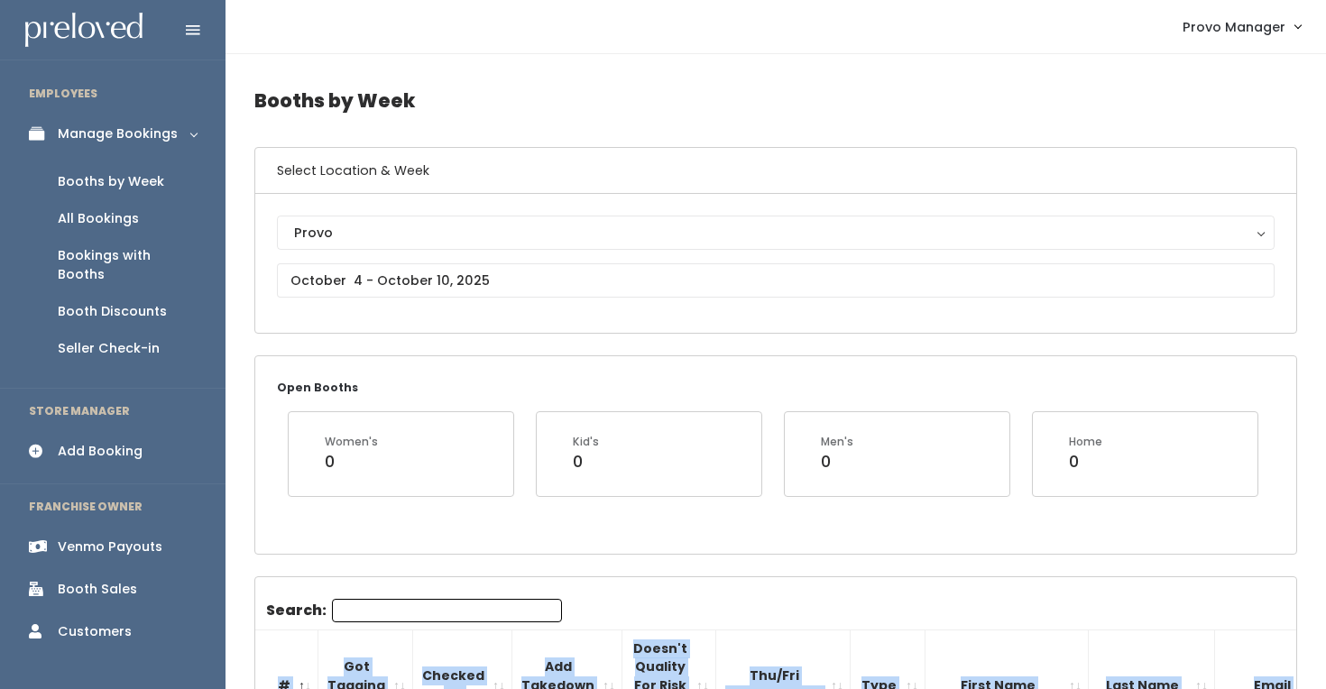
drag, startPoint x: 1215, startPoint y: 529, endPoint x: 275, endPoint y: 672, distance: 950.8
copy table "# Got Tagging Kit? Checked in? Add Takedown Fee? Doesn't Quality For Risk Free …"
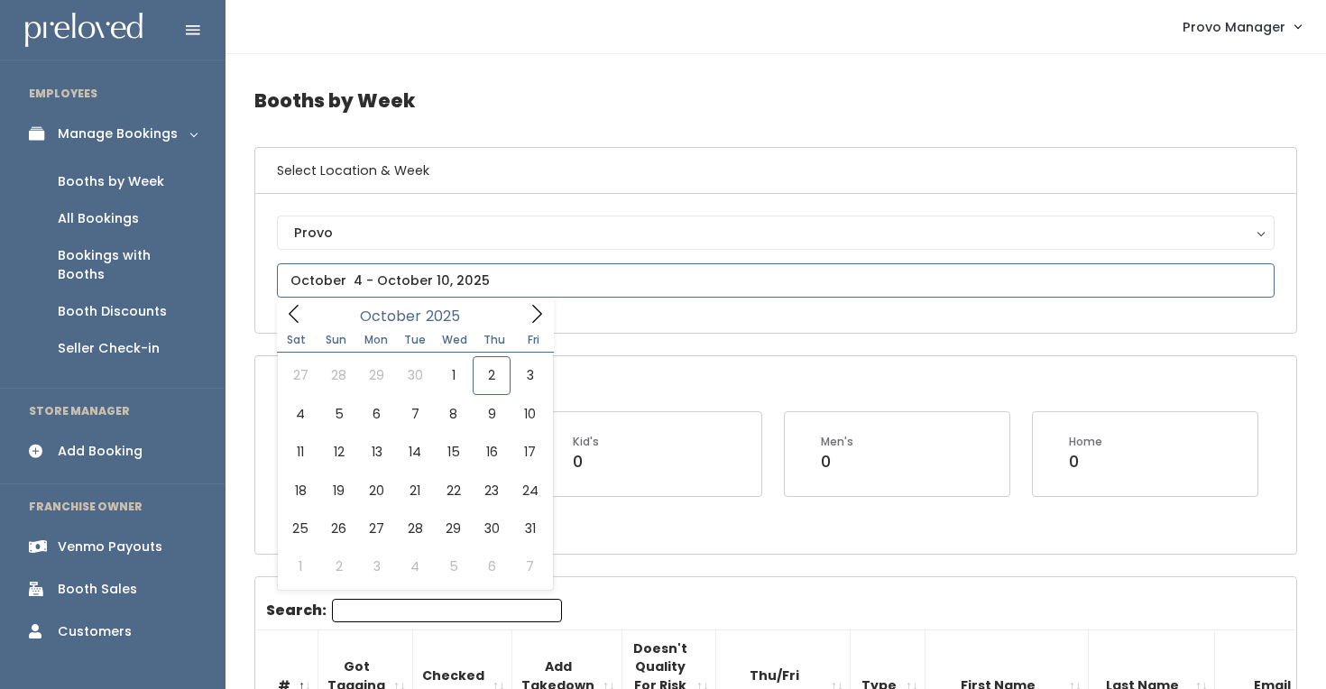
click at [407, 282] on input "text" at bounding box center [776, 280] width 998 height 34
type input "[DATE] to [DATE]"
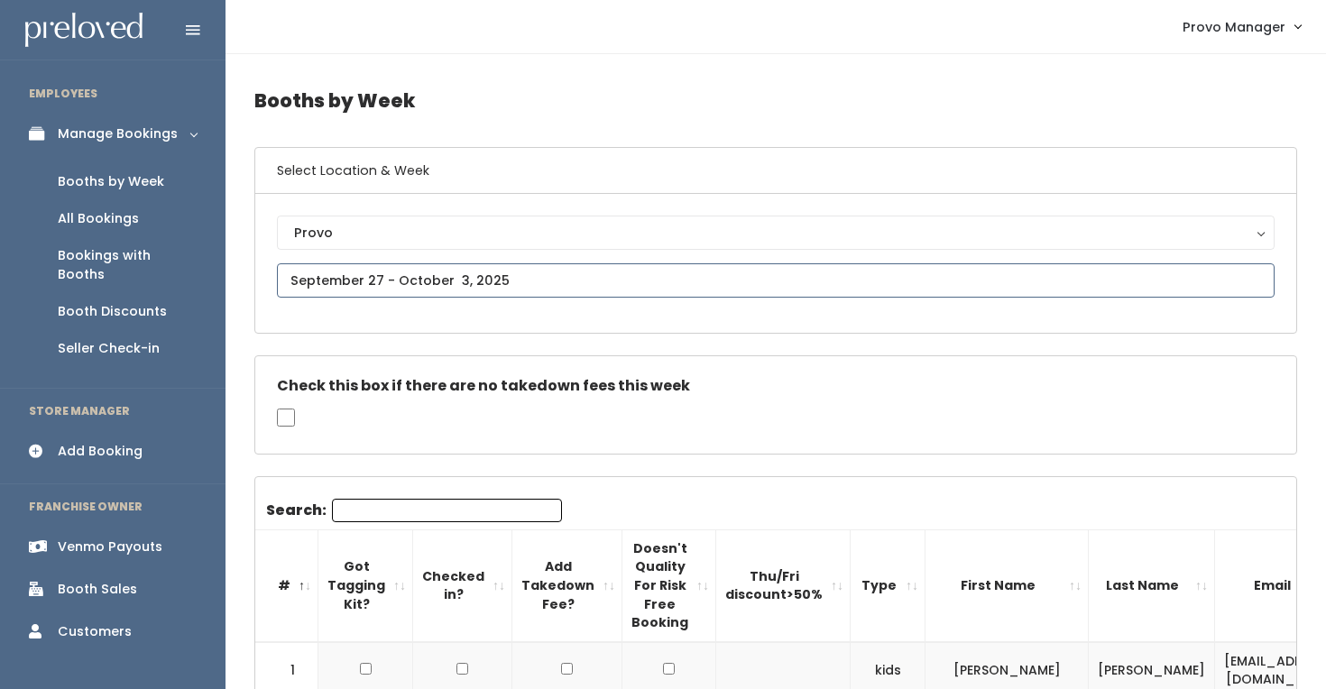
click at [441, 276] on input "text" at bounding box center [776, 280] width 998 height 34
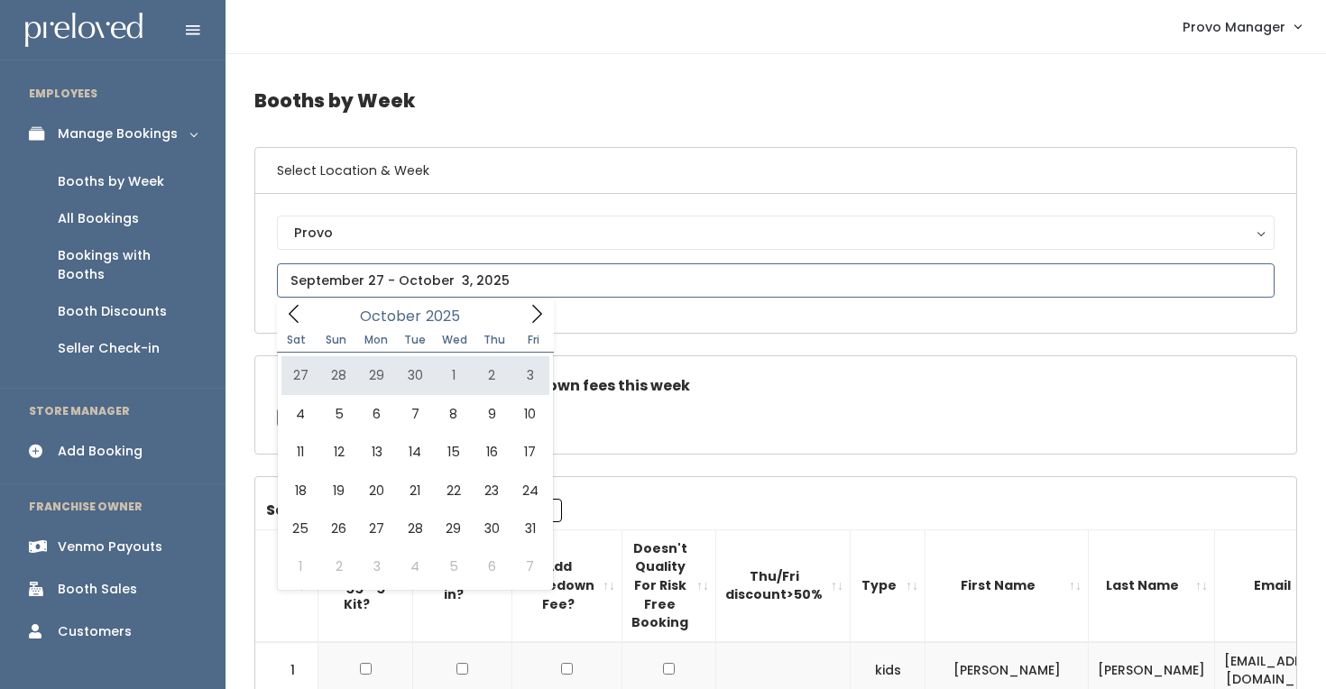
type input "September 27 to October 3"
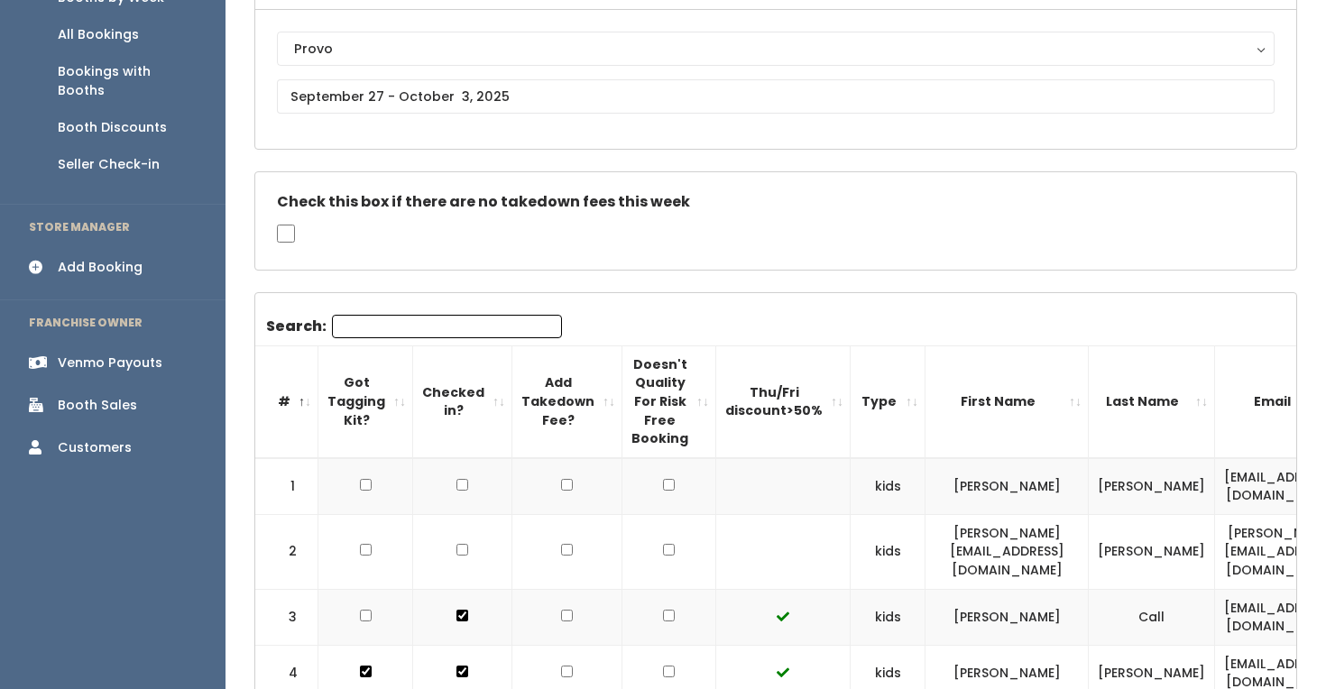
scroll to position [230, 0]
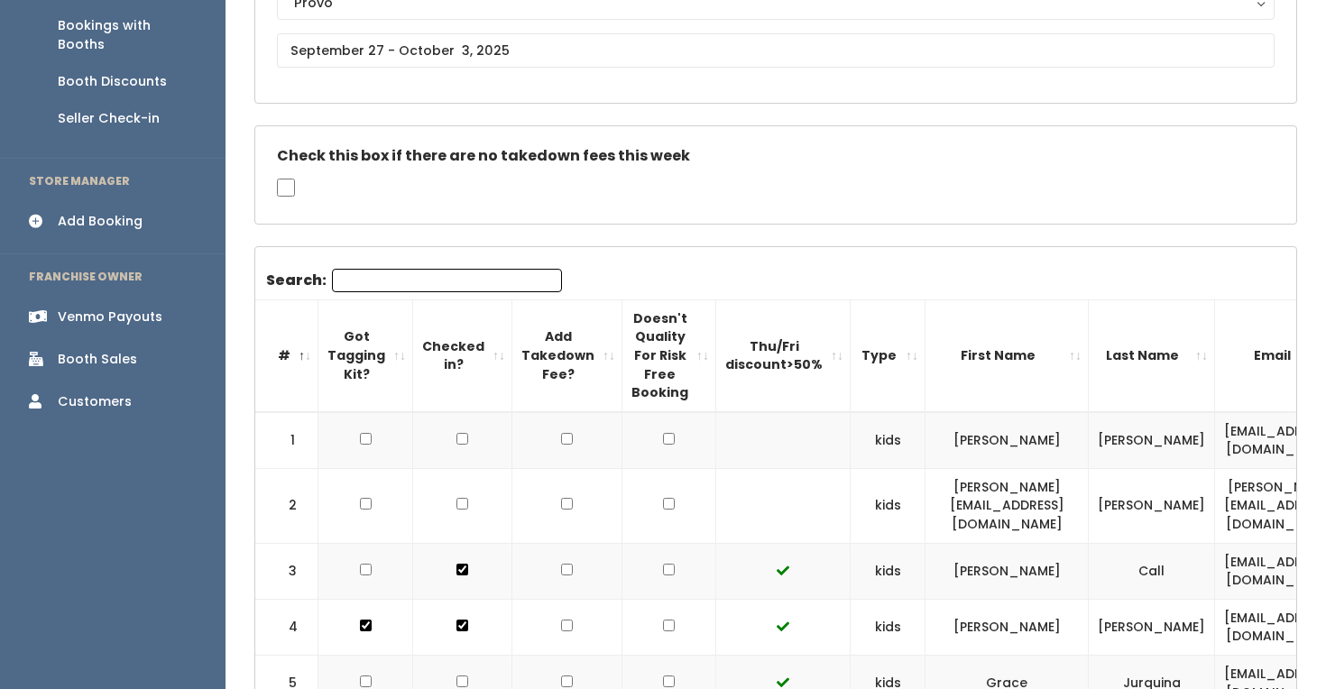
click at [663, 434] on input "checkbox" at bounding box center [669, 439] width 12 height 12
checkbox input "true"
click at [663, 498] on input "checkbox" at bounding box center [669, 504] width 12 height 12
checkbox input "true"
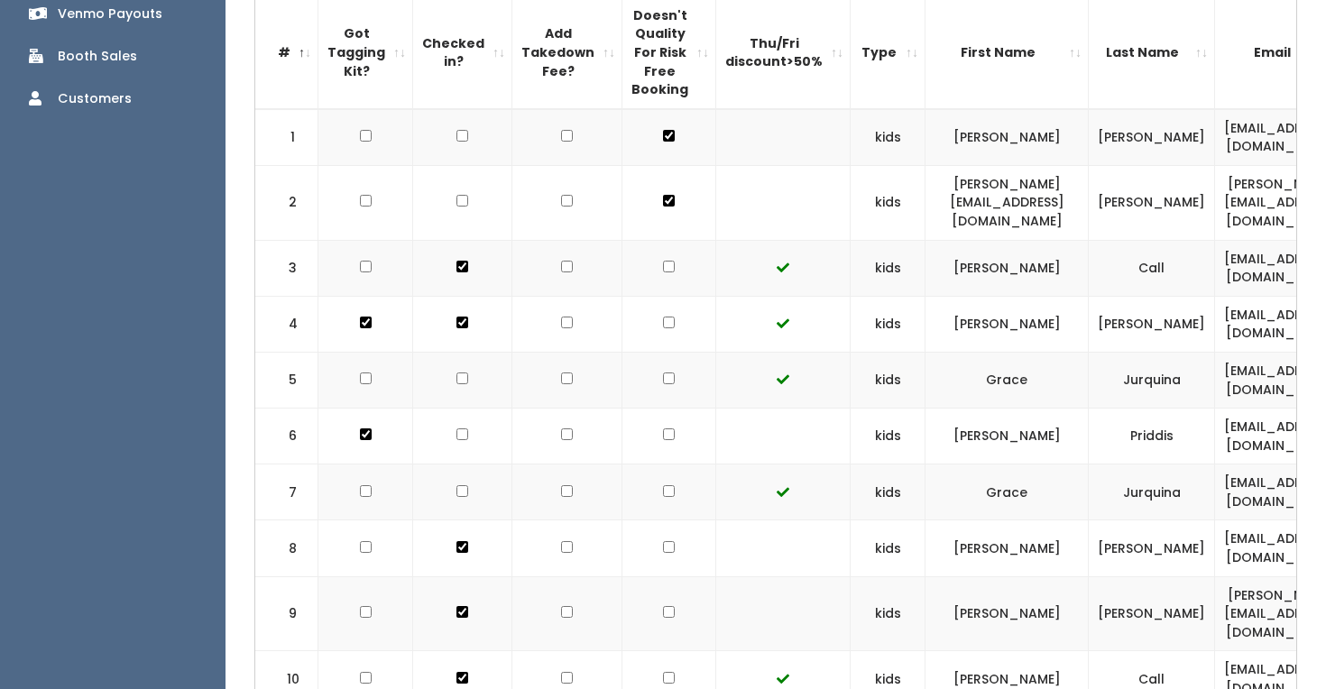
scroll to position [570, 0]
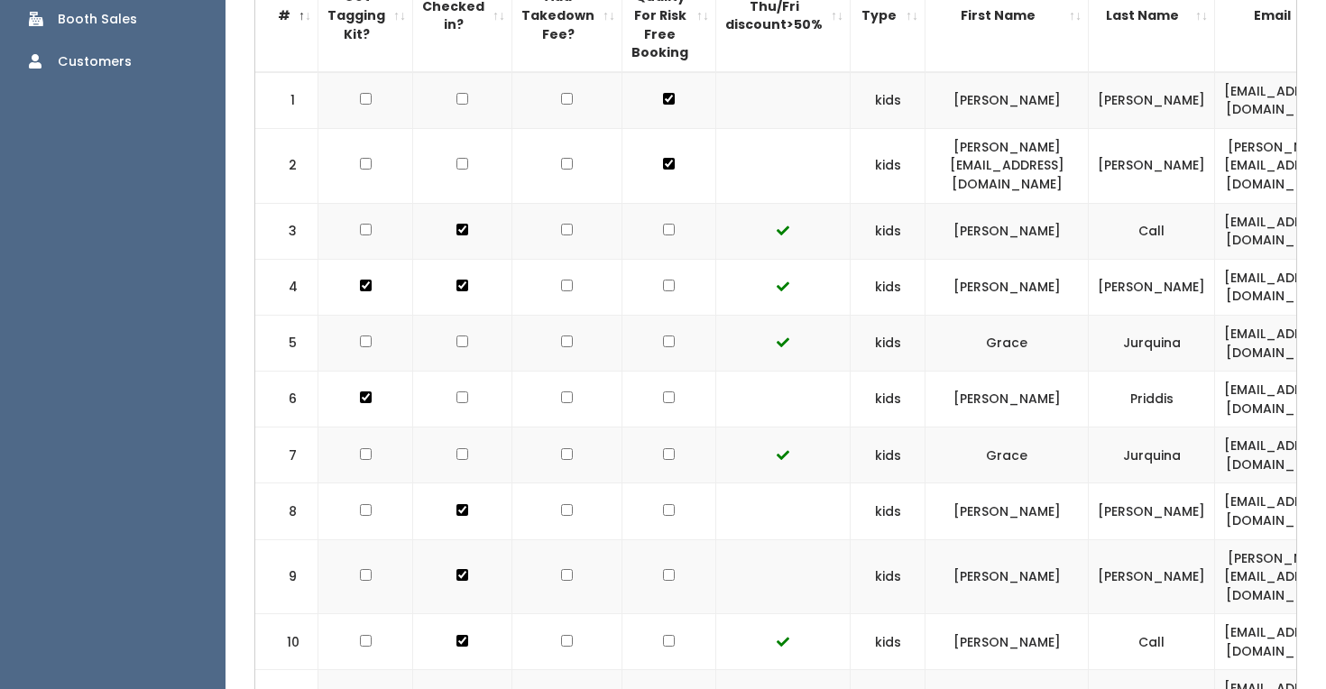
click at [663, 391] on input "checkbox" at bounding box center [669, 397] width 12 height 12
checkbox input "true"
click at [663, 504] on input "checkbox" at bounding box center [669, 510] width 12 height 12
checkbox input "true"
click at [663, 569] on input "checkbox" at bounding box center [669, 575] width 12 height 12
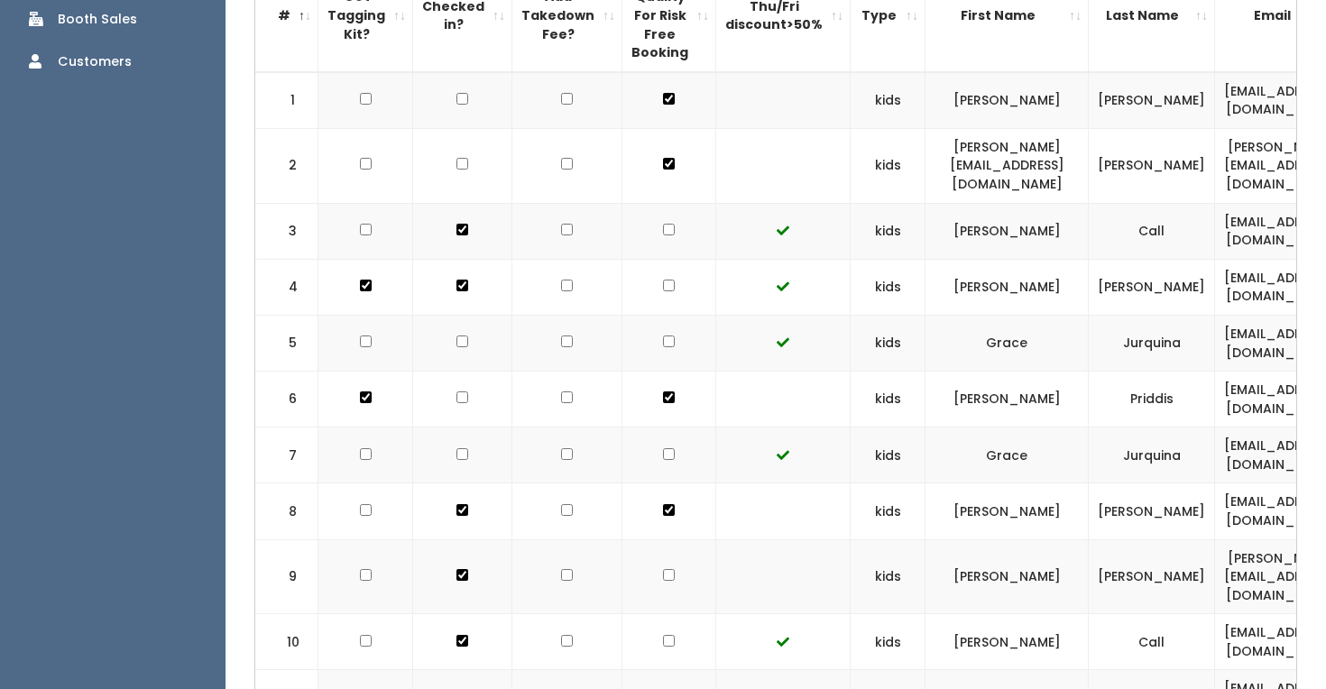
checkbox input "true"
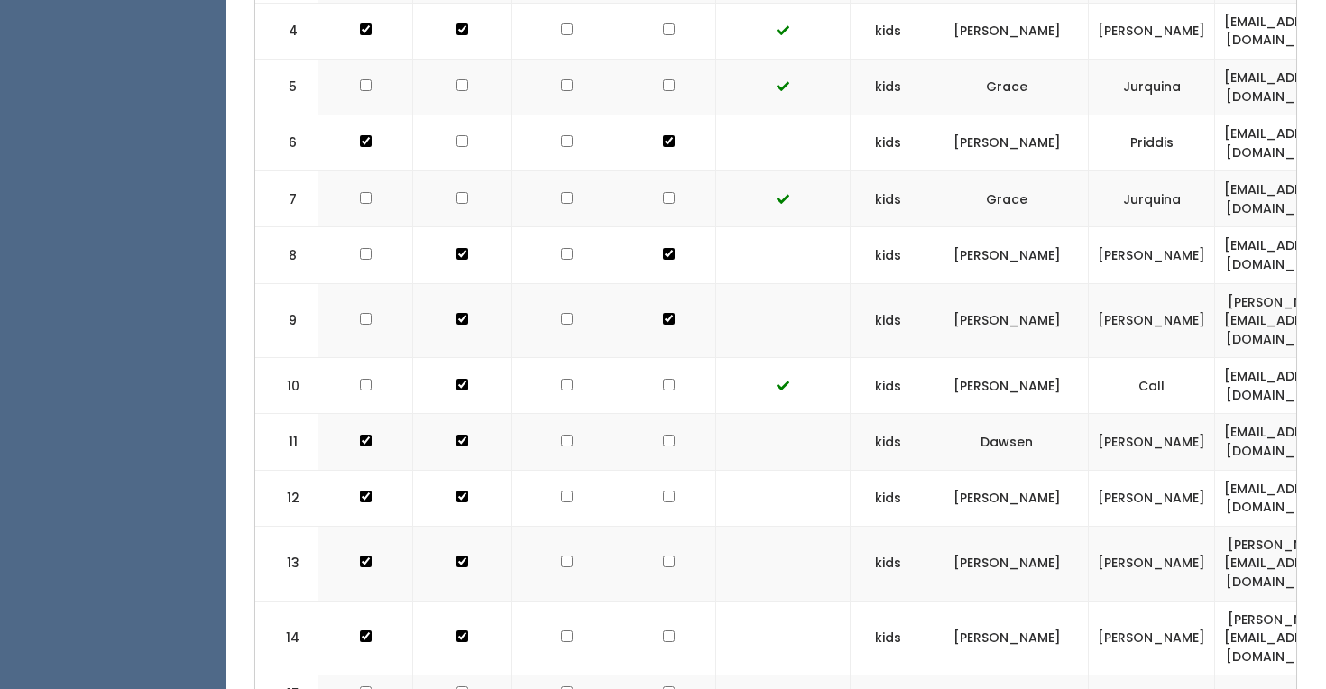
scroll to position [830, 0]
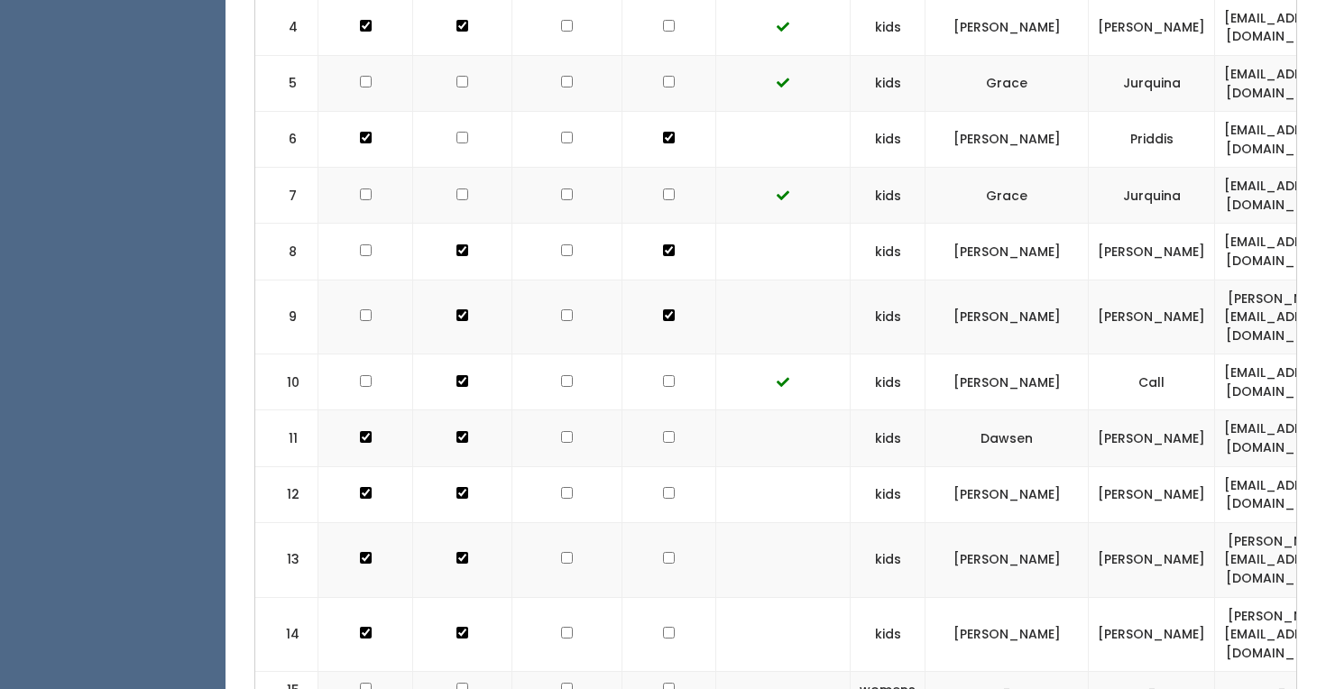
click at [663, 431] on input "checkbox" at bounding box center [669, 437] width 12 height 12
checkbox input "true"
click at [663, 487] on input "checkbox" at bounding box center [669, 493] width 12 height 12
checkbox input "true"
click at [663, 552] on input "checkbox" at bounding box center [669, 558] width 12 height 12
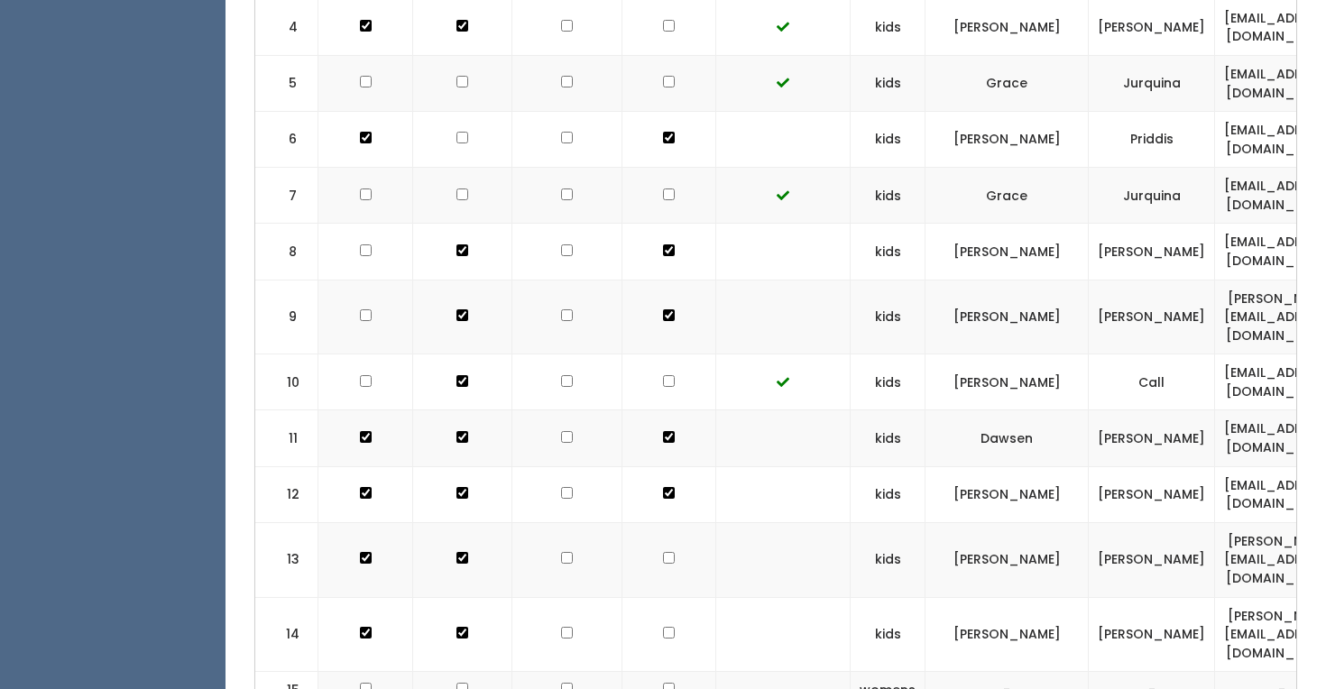
checkbox input "true"
click at [663, 627] on input "checkbox" at bounding box center [669, 633] width 12 height 12
checkbox input "true"
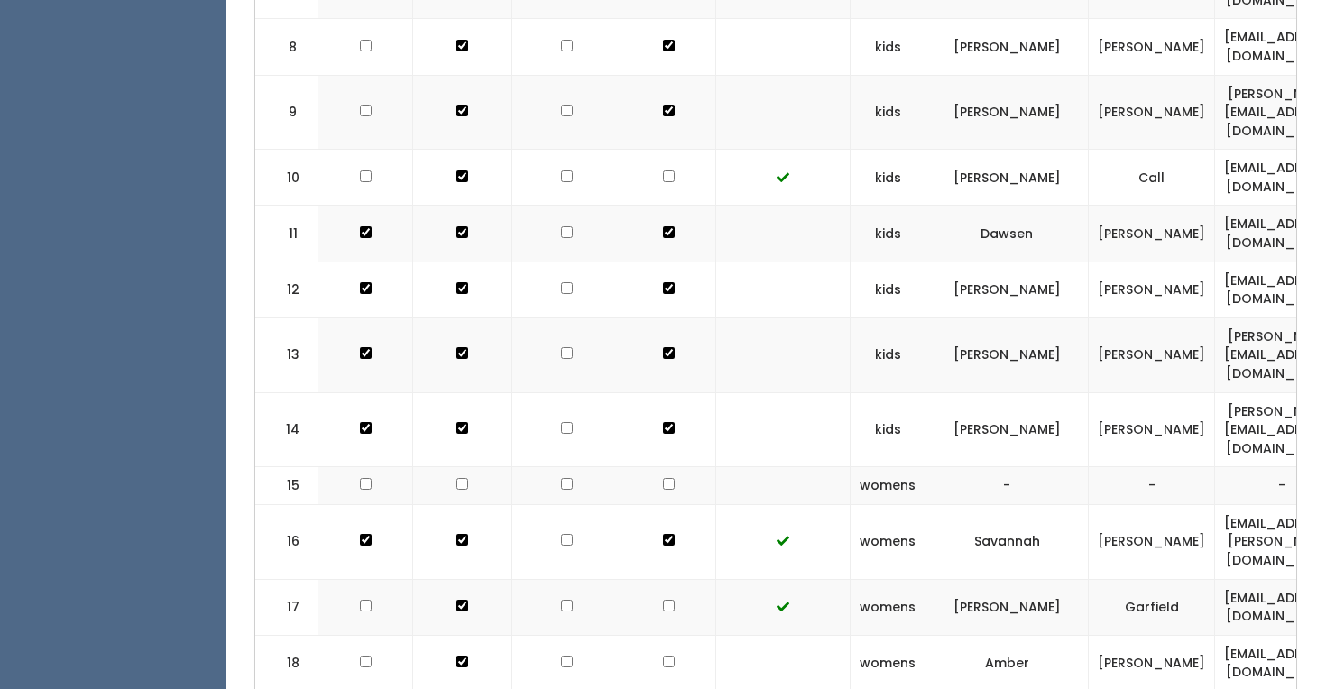
scroll to position [1037, 0]
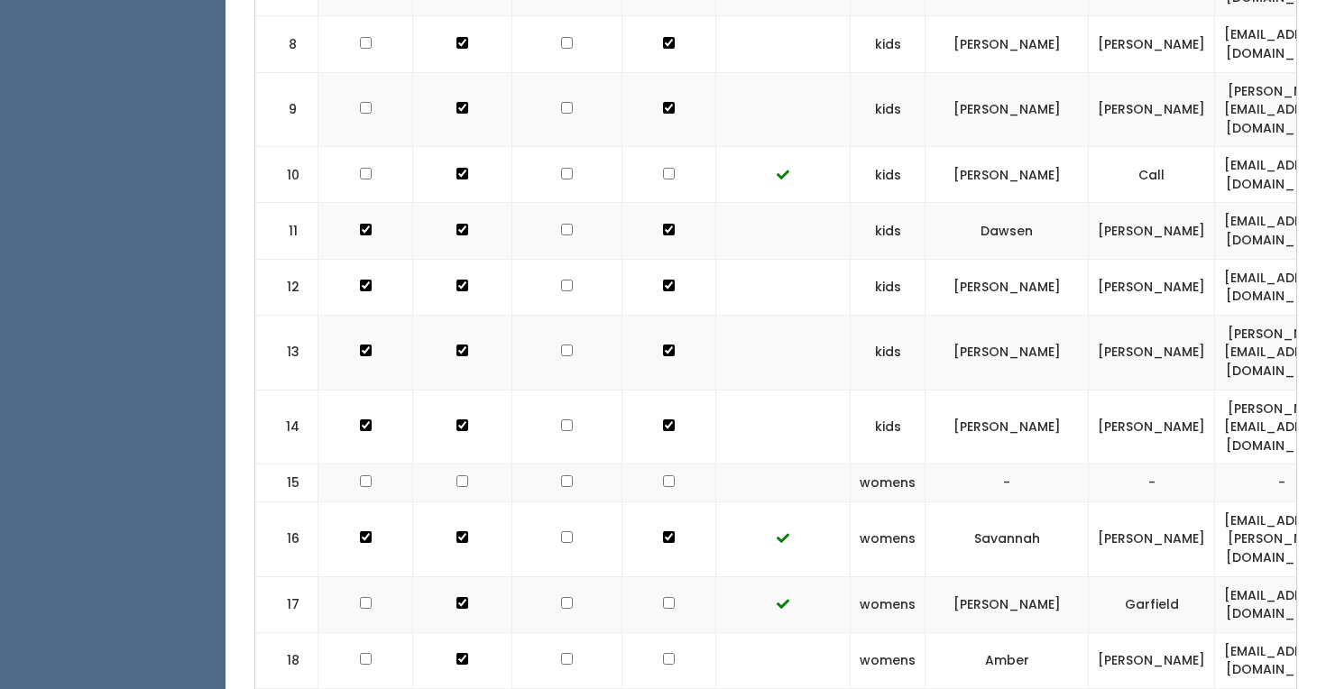
click at [654, 632] on td at bounding box center [669, 660] width 94 height 56
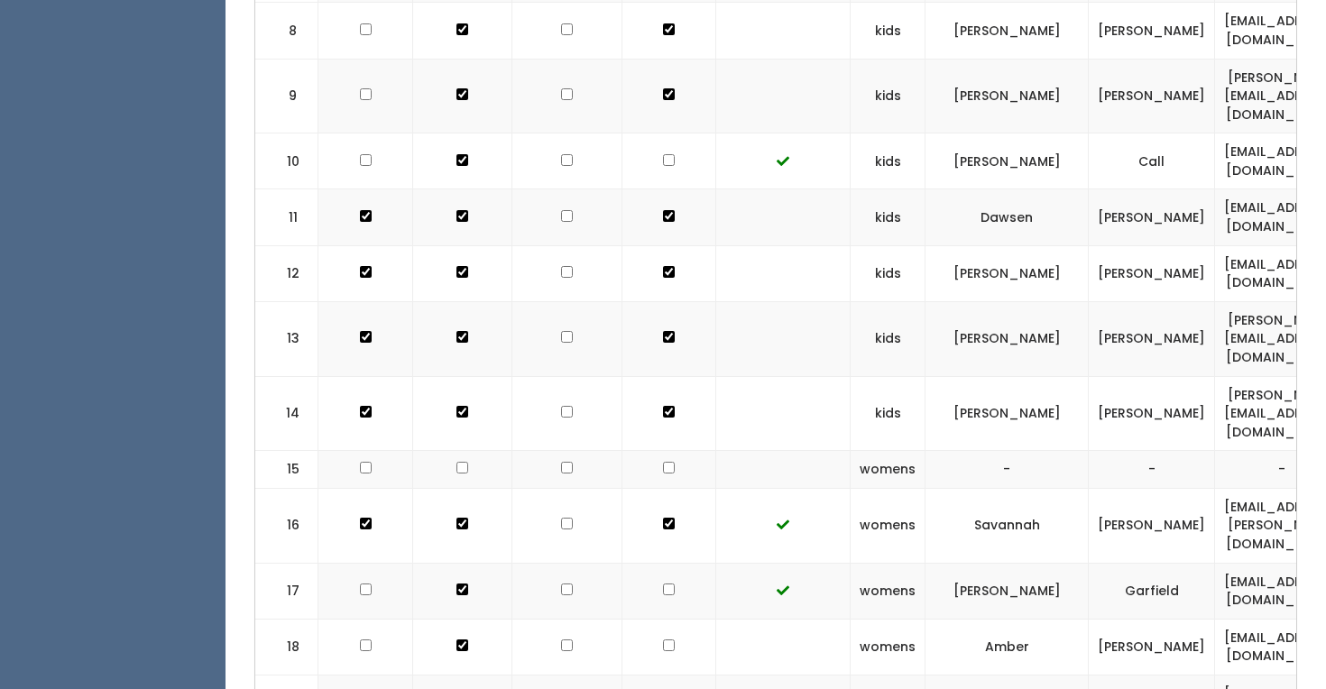
click at [663, 640] on input "checkbox" at bounding box center [669, 646] width 12 height 12
checkbox input "true"
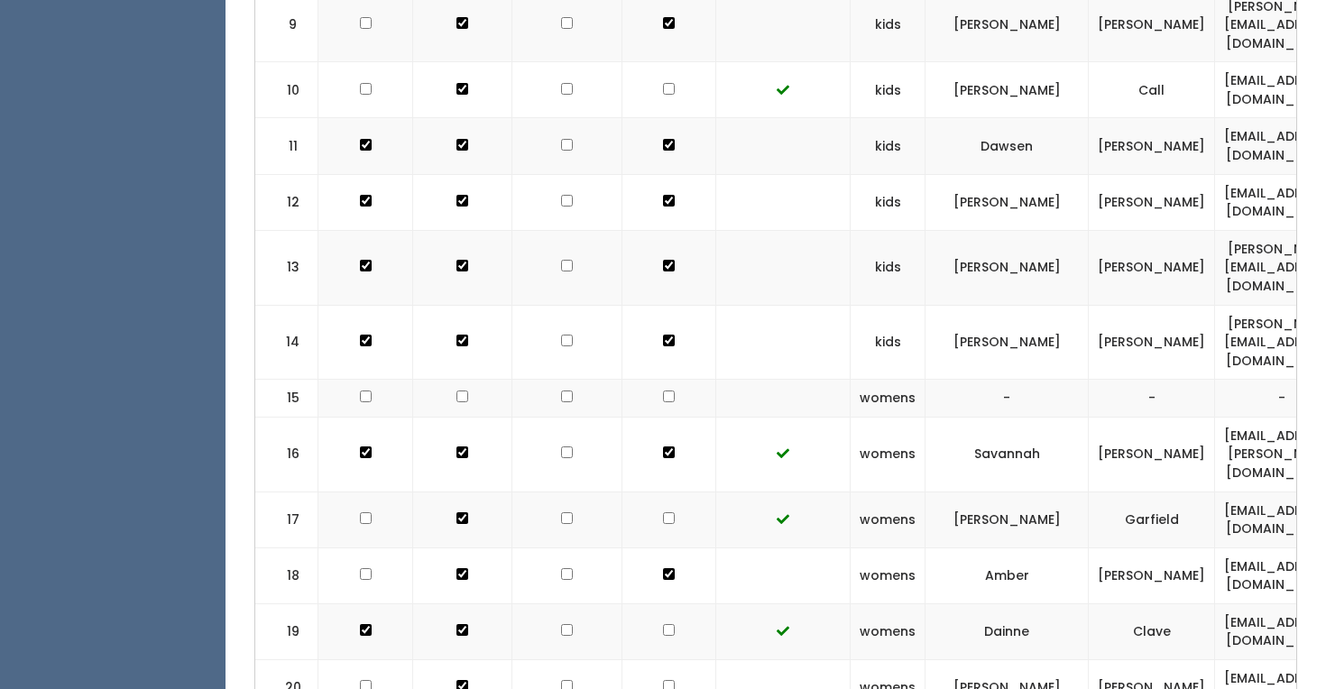
scroll to position [1123, 0]
click at [663, 679] on input "checkbox" at bounding box center [669, 685] width 12 height 12
checkbox input "true"
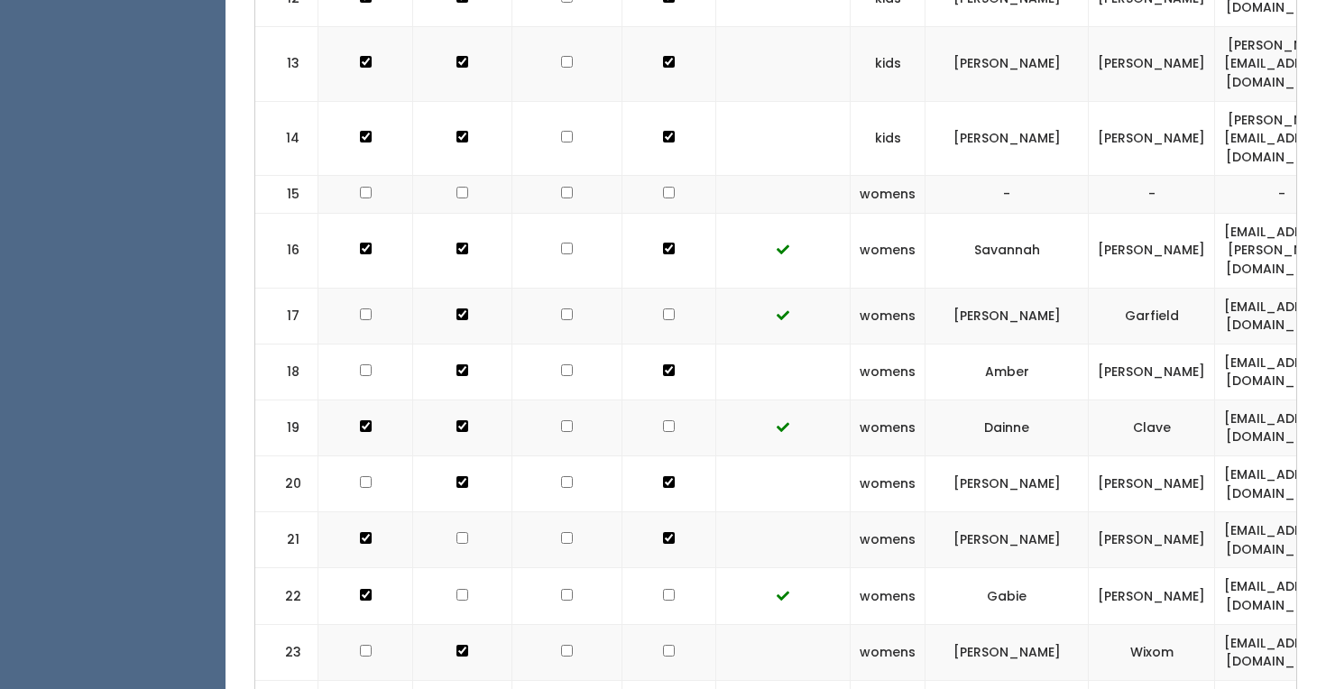
scroll to position [1327, 0]
click at [663, 644] on input "checkbox" at bounding box center [669, 650] width 12 height 12
checkbox input "true"
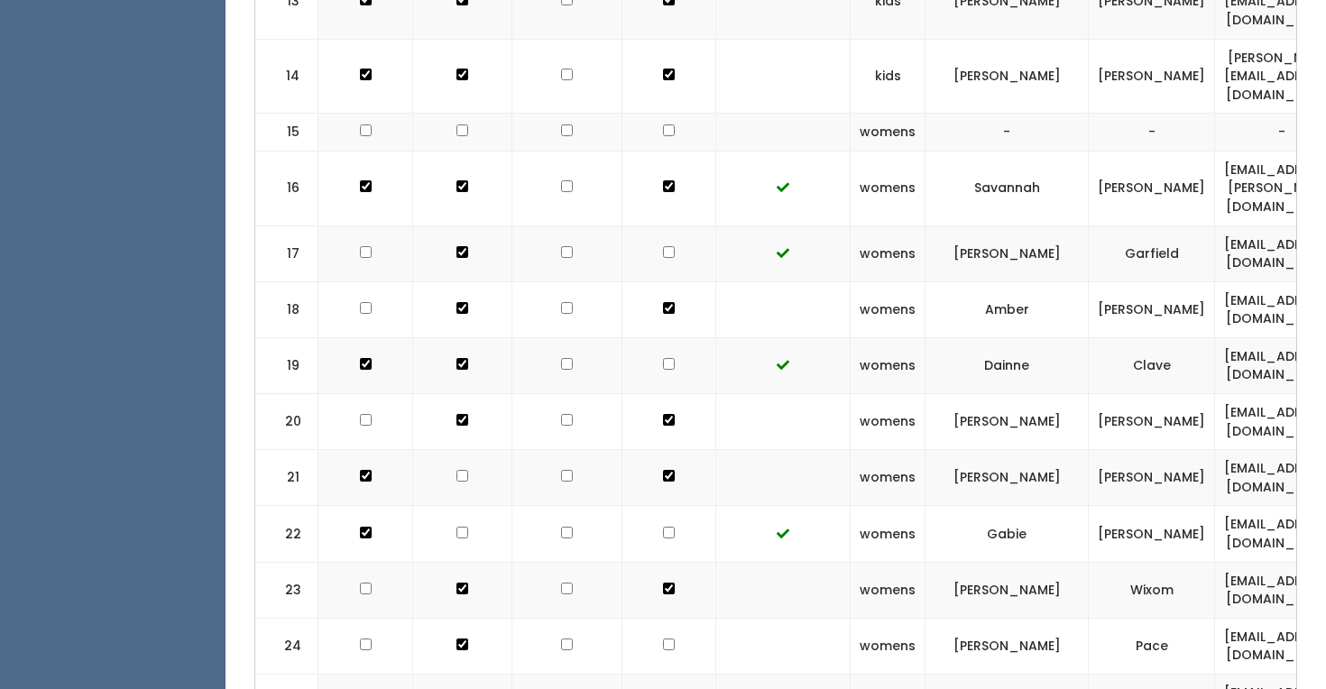
scroll to position [1391, 0]
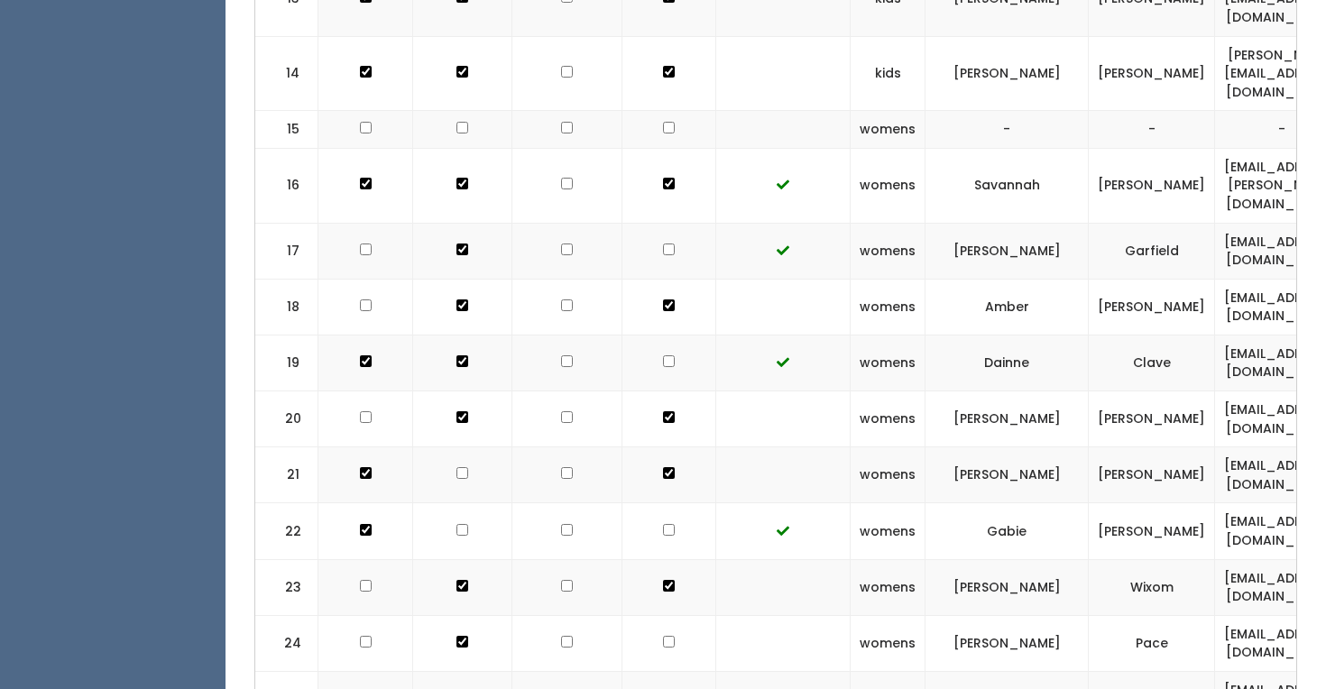
click at [663, 636] on input "checkbox" at bounding box center [669, 642] width 12 height 12
checkbox input "true"
click at [663, 688] on input "checkbox" at bounding box center [669, 698] width 12 height 12
checkbox input "true"
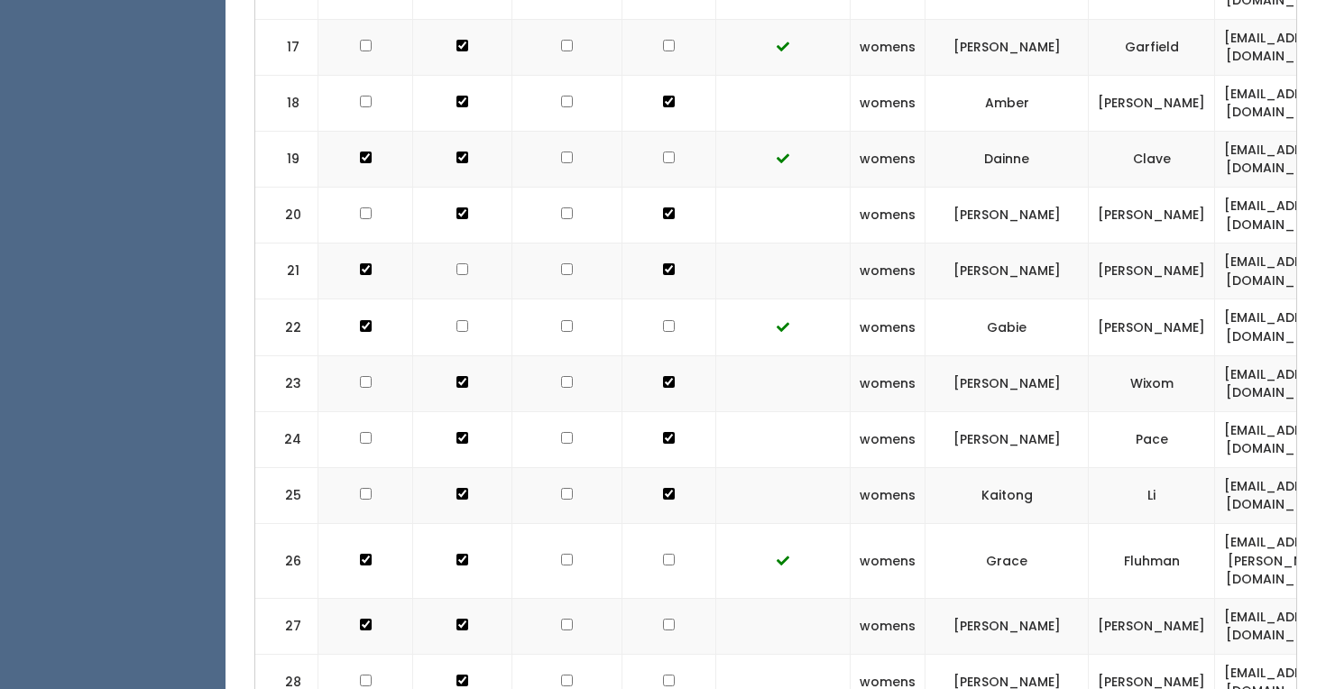
scroll to position [1611, 0]
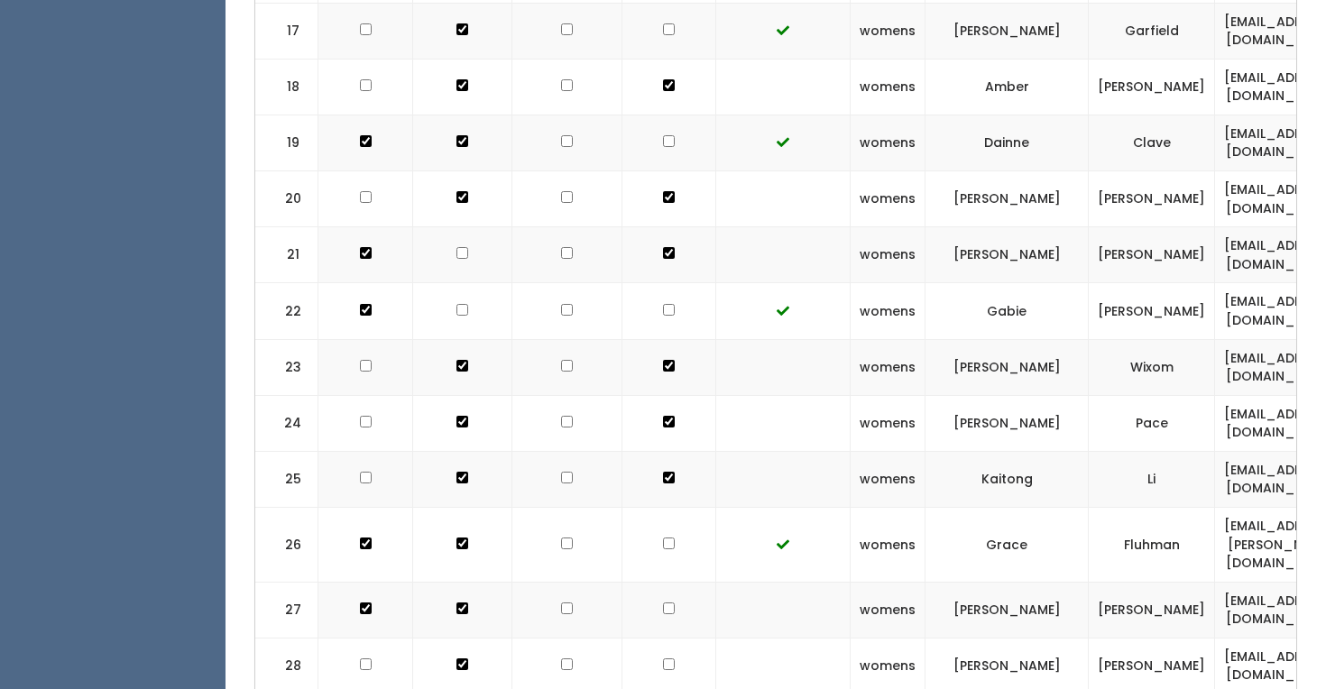
click at [663, 603] on input "checkbox" at bounding box center [669, 609] width 12 height 12
checkbox input "true"
click at [663, 659] on input "checkbox" at bounding box center [669, 665] width 12 height 12
checkbox input "true"
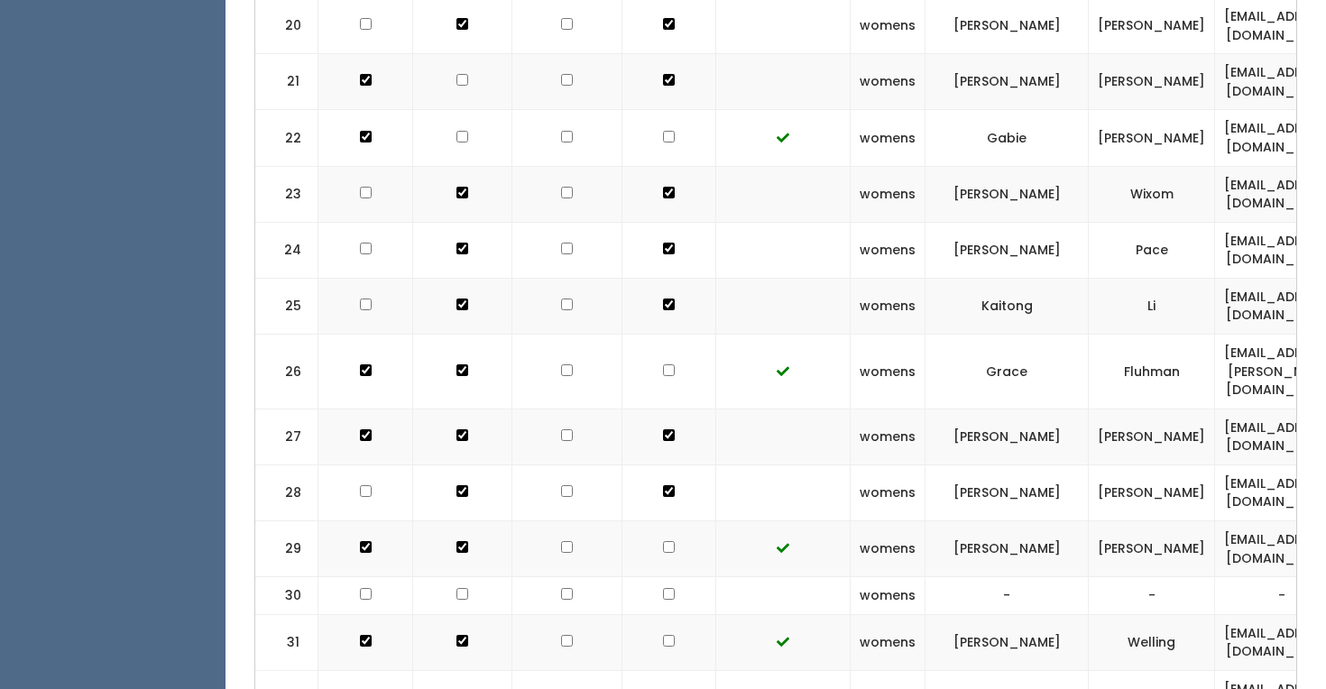
scroll to position [1789, 0]
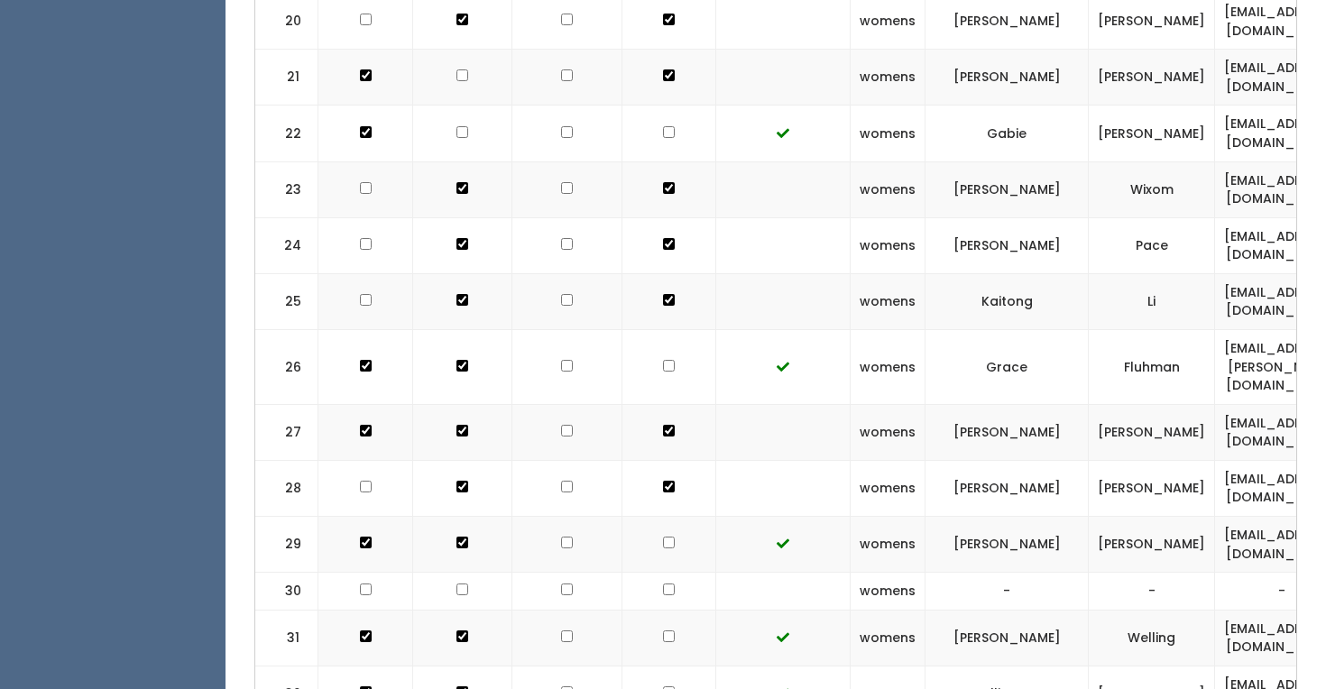
checkbox input "true"
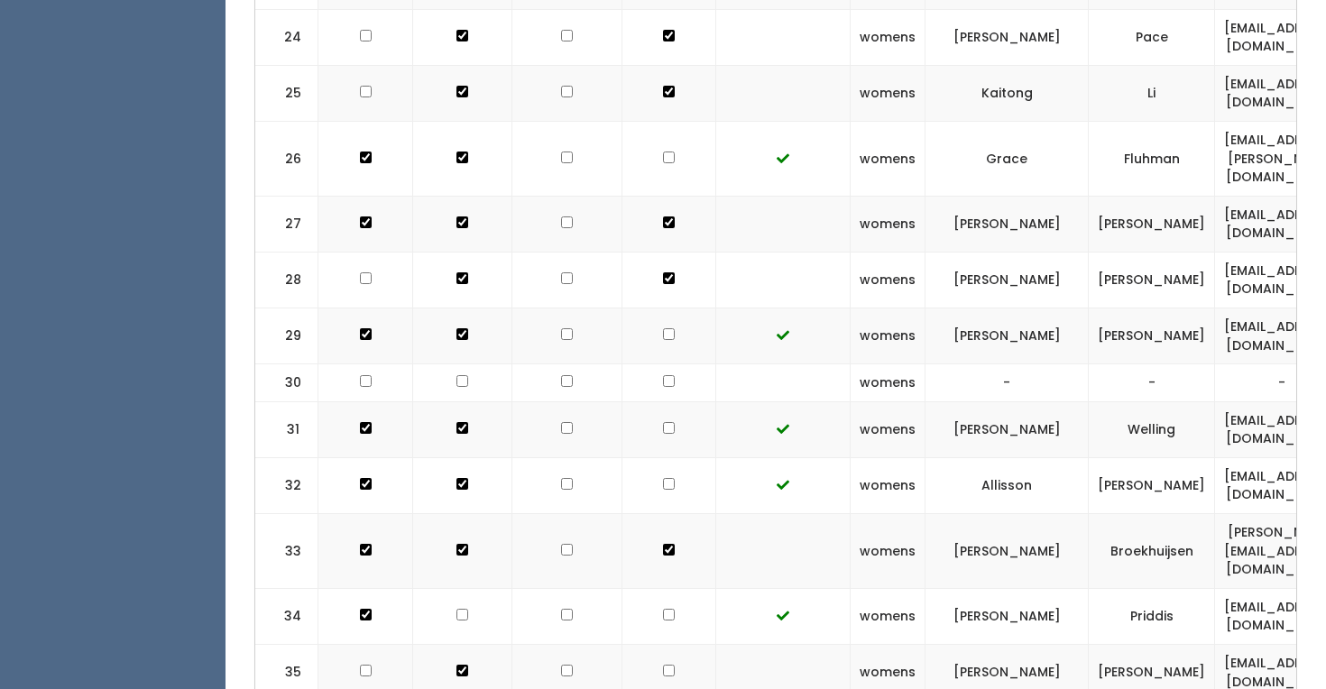
scroll to position [2023, 0]
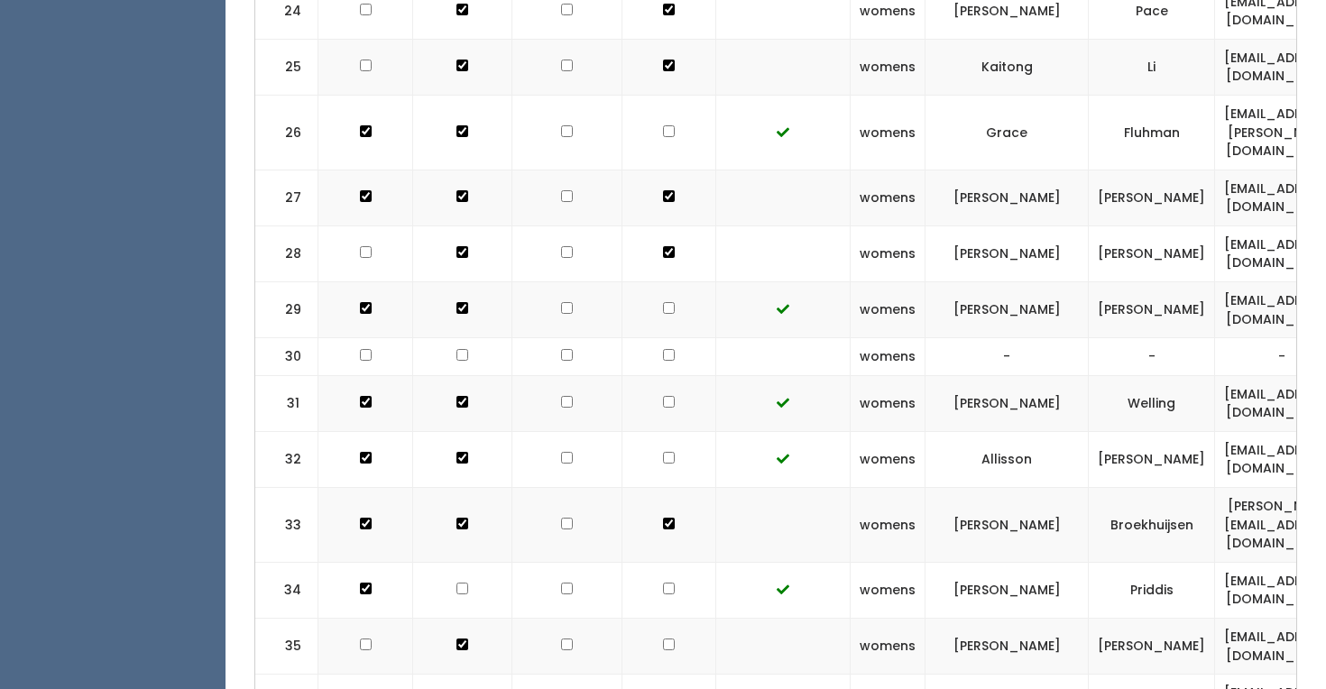
click at [663, 639] on input "checkbox" at bounding box center [669, 645] width 12 height 12
checkbox input "true"
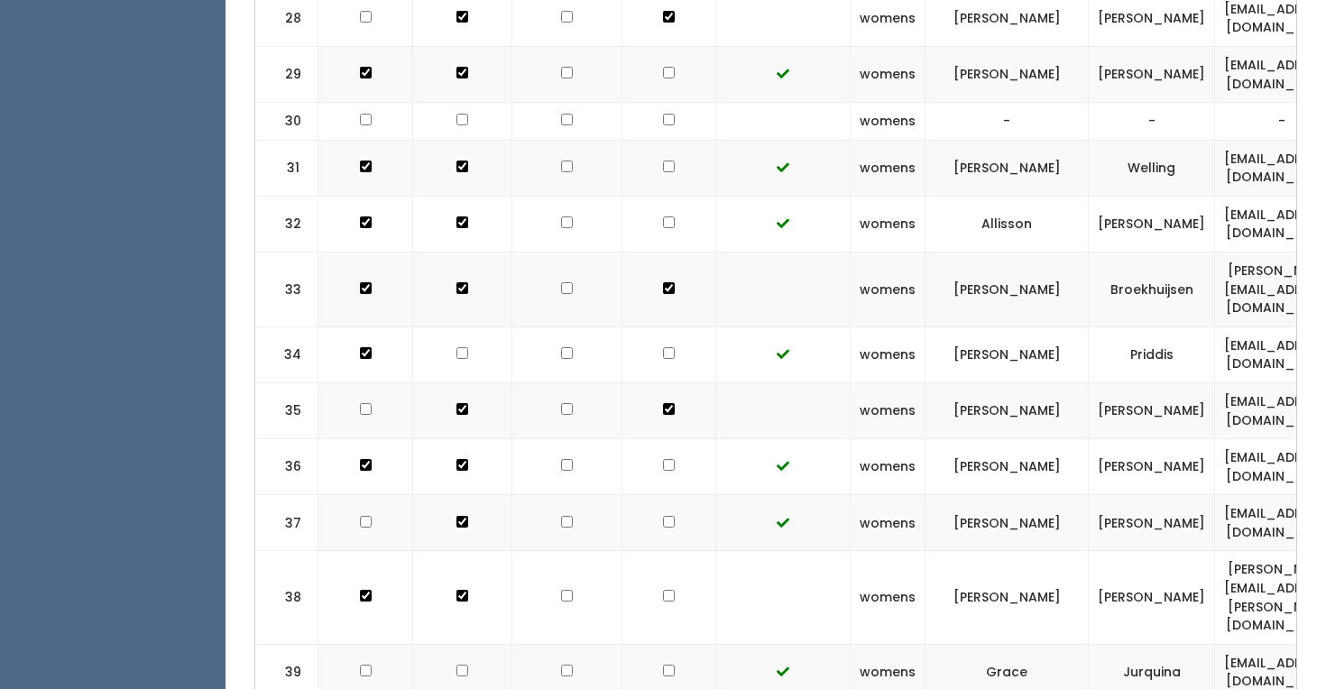
click at [663, 590] on input "checkbox" at bounding box center [669, 596] width 12 height 12
checkbox input "true"
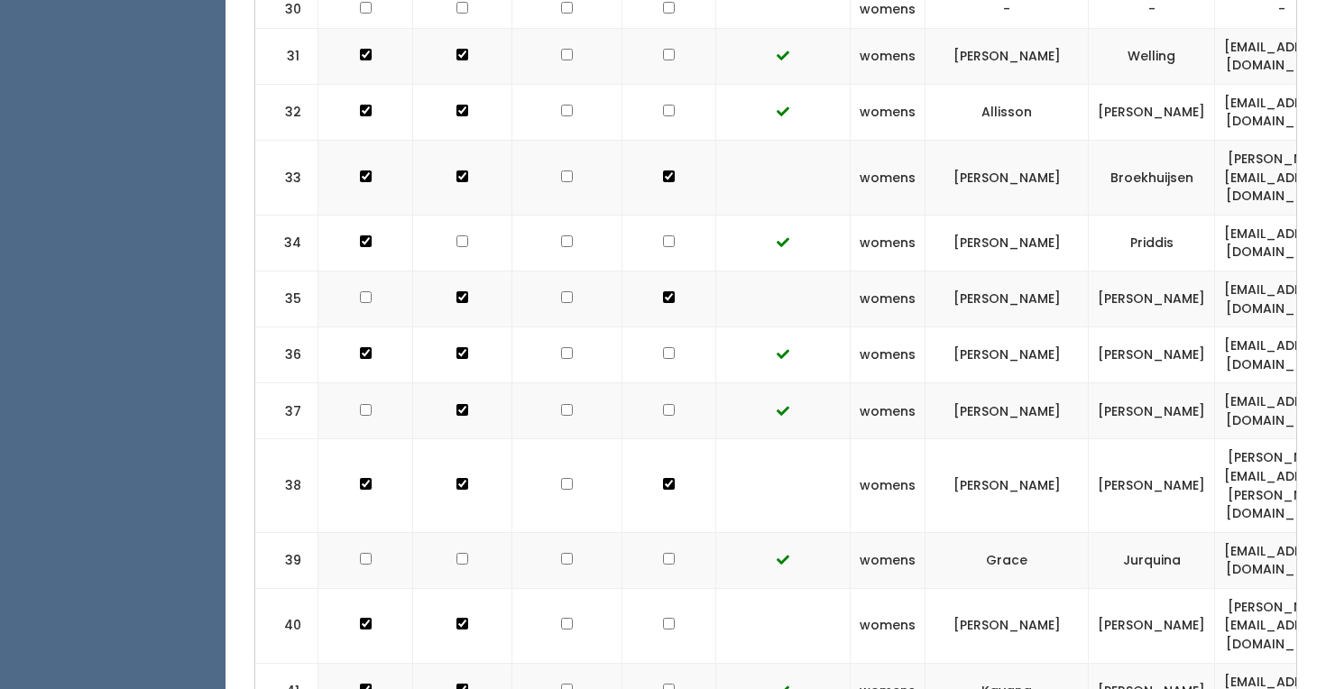
click at [663, 618] on input "checkbox" at bounding box center [669, 624] width 12 height 12
checkbox input "true"
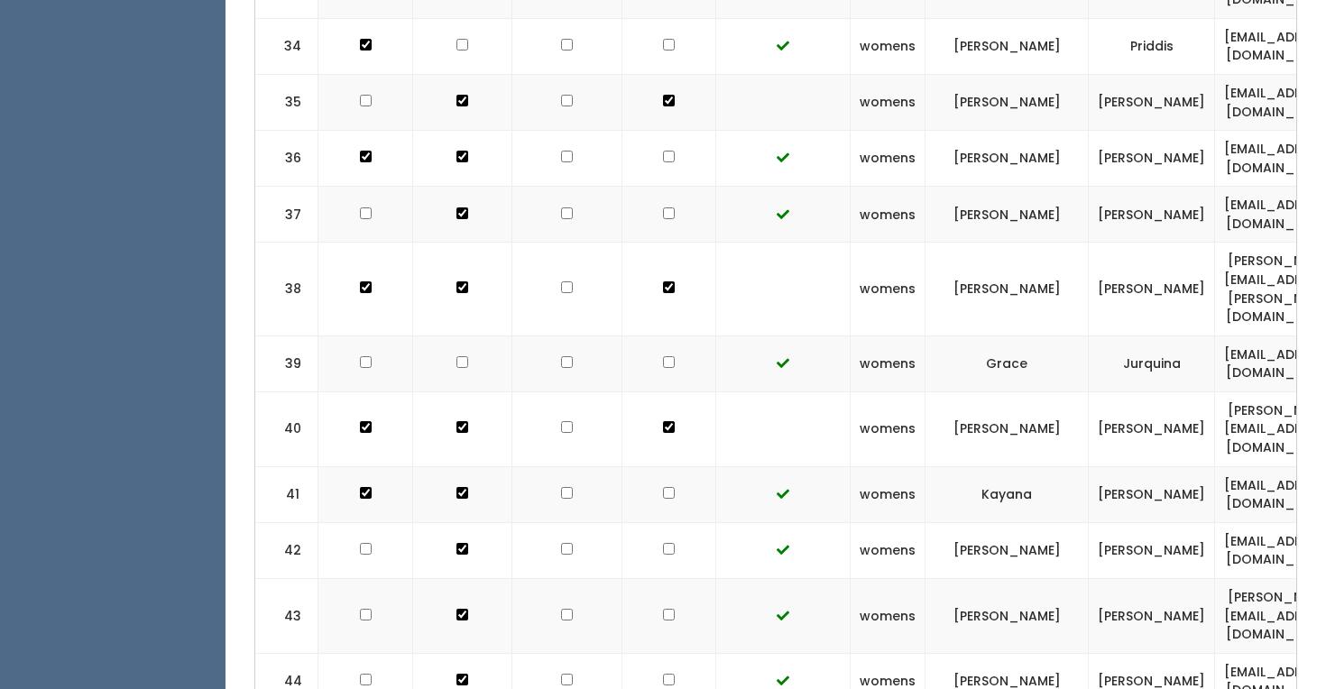
checkbox input "true"
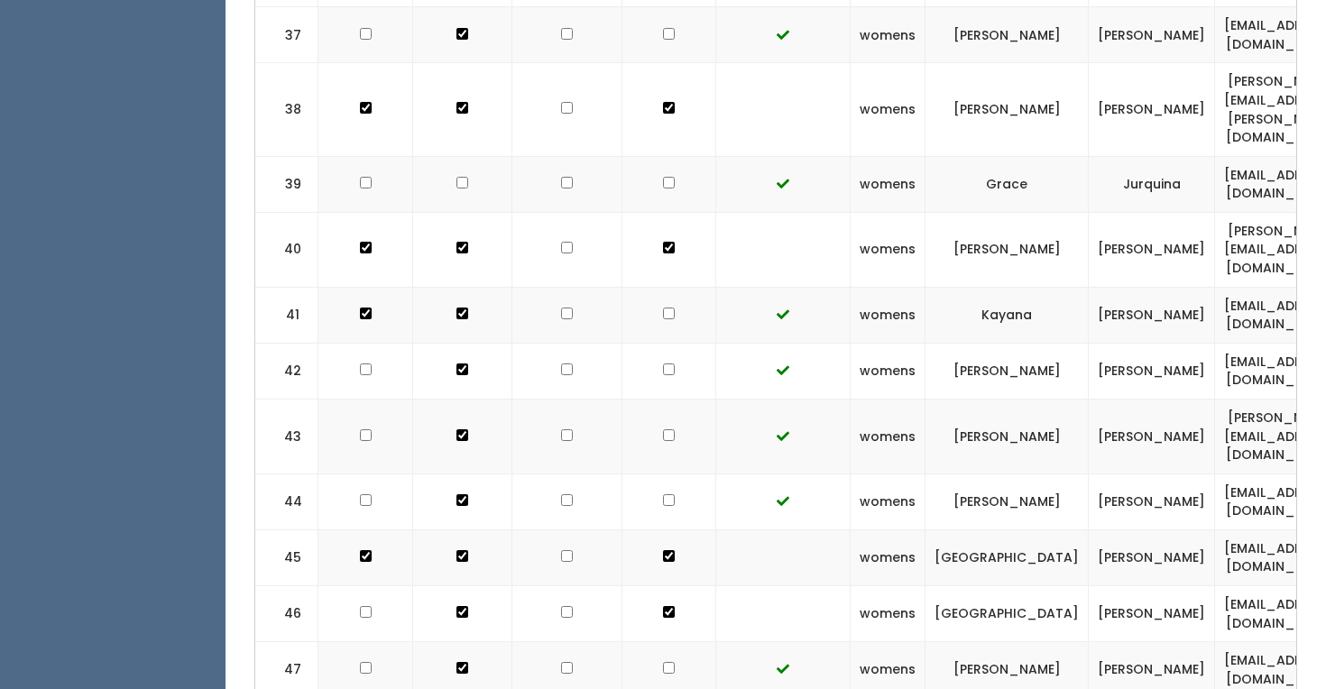
checkbox input "true"
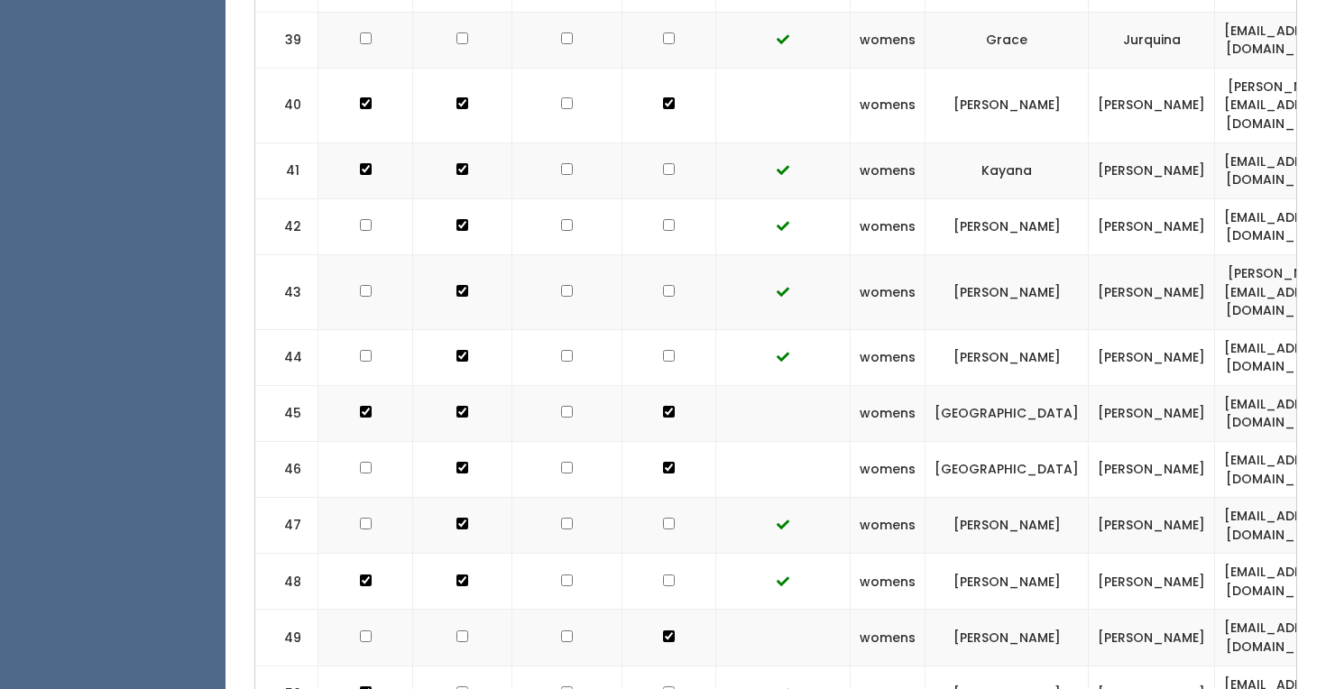
scroll to position [2903, 0]
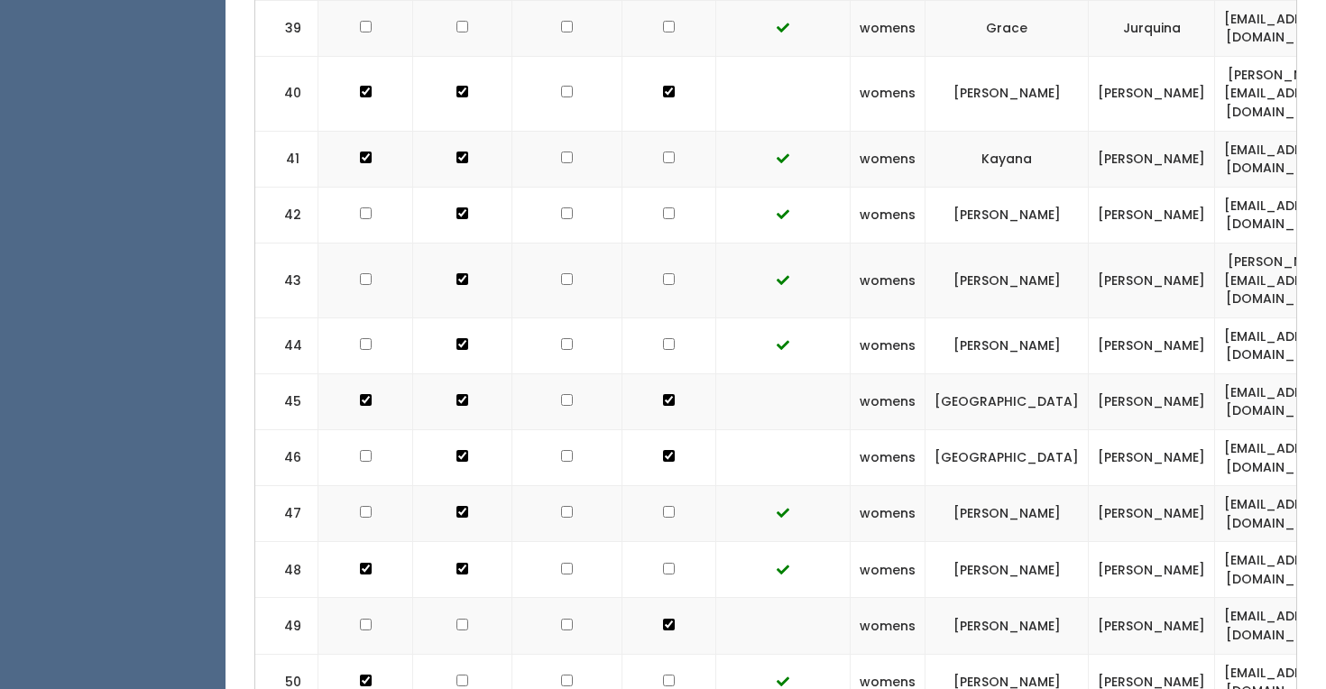
checkbox input "true"
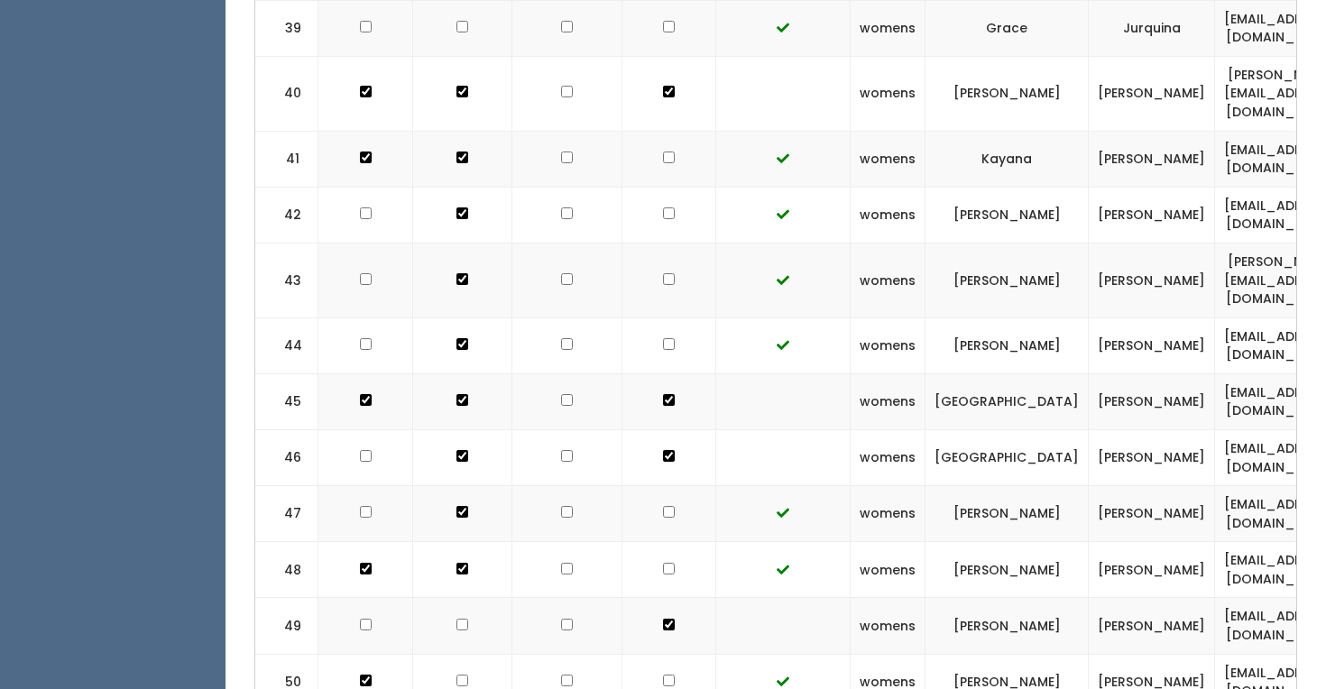
checkbox input "true"
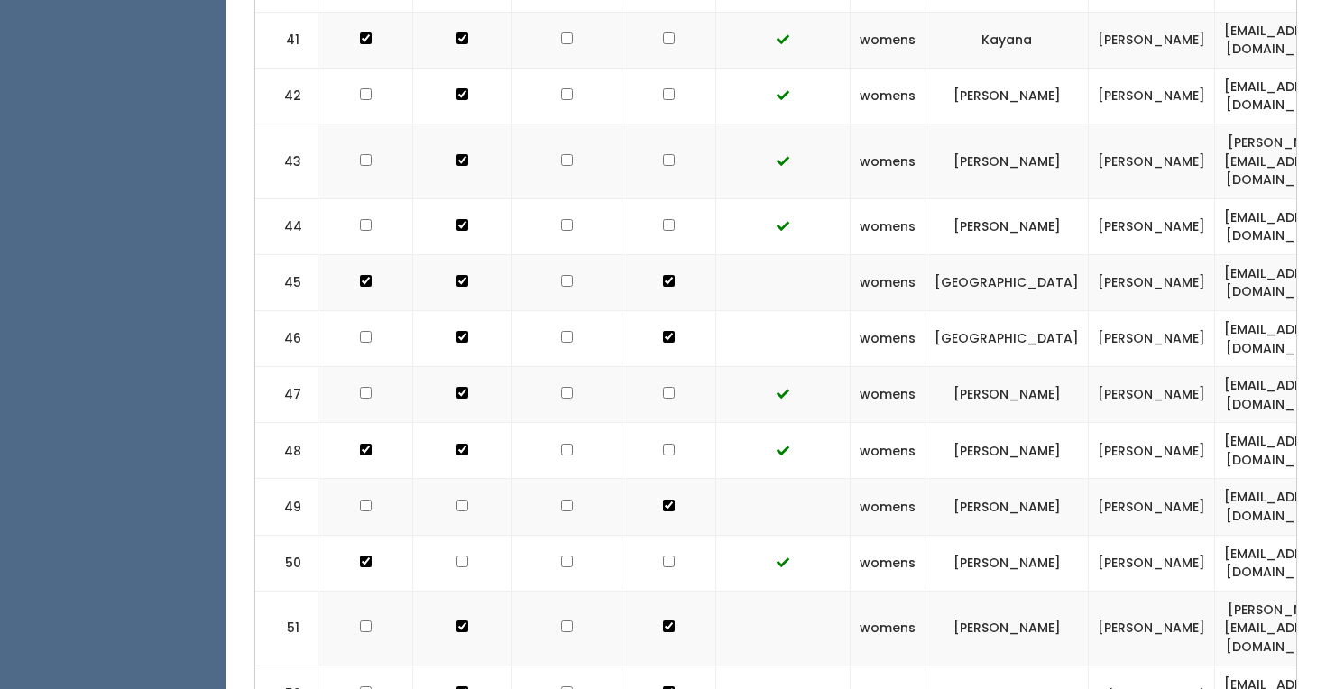
scroll to position [3050, 0]
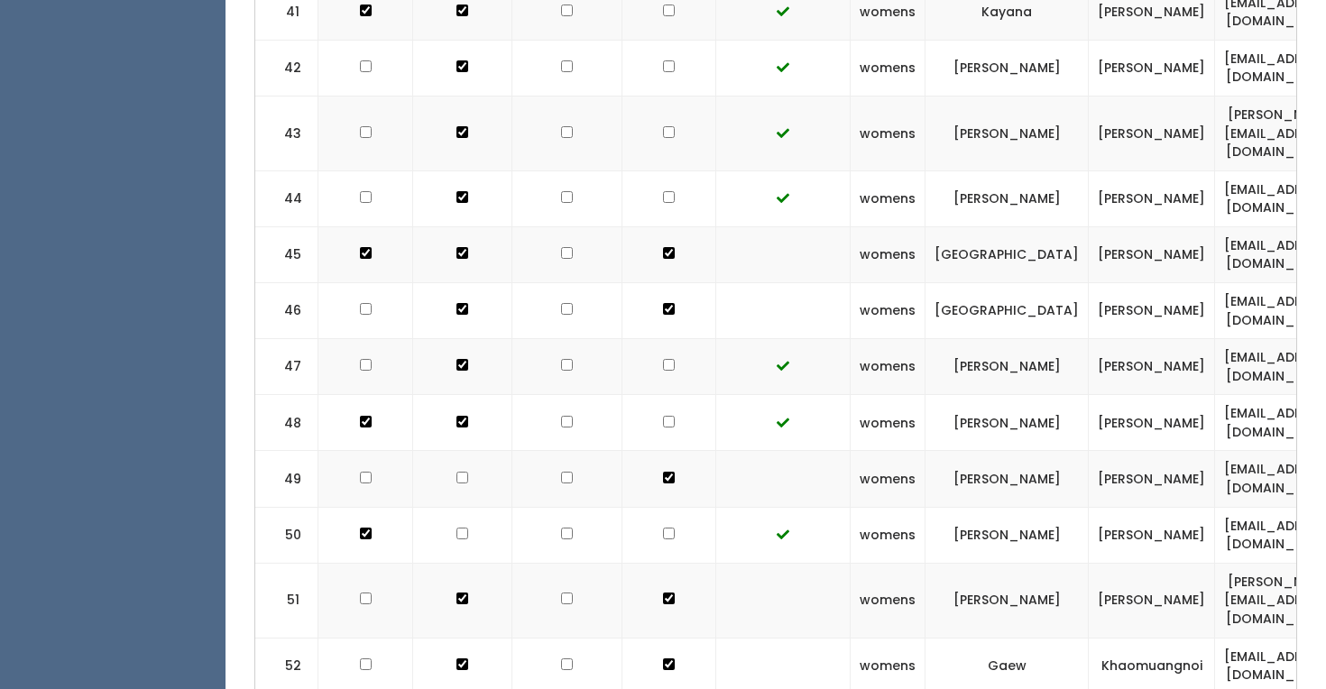
checkbox input "true"
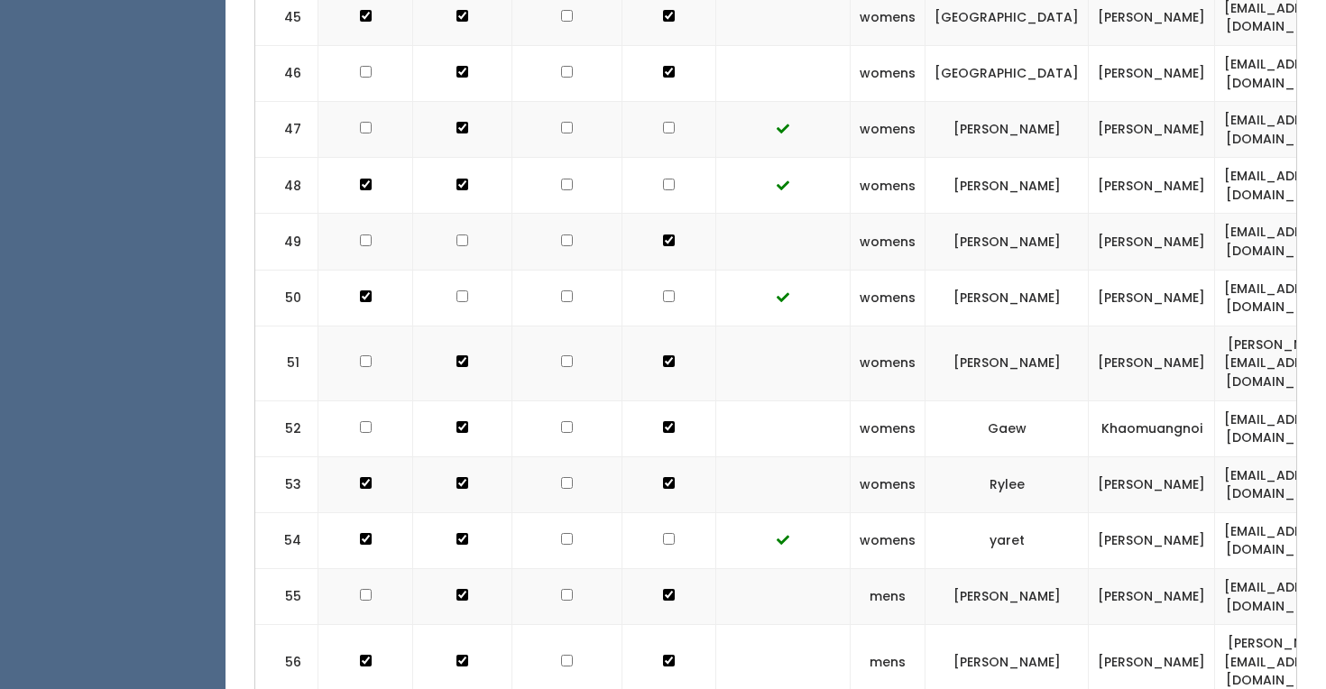
checkbox input "true"
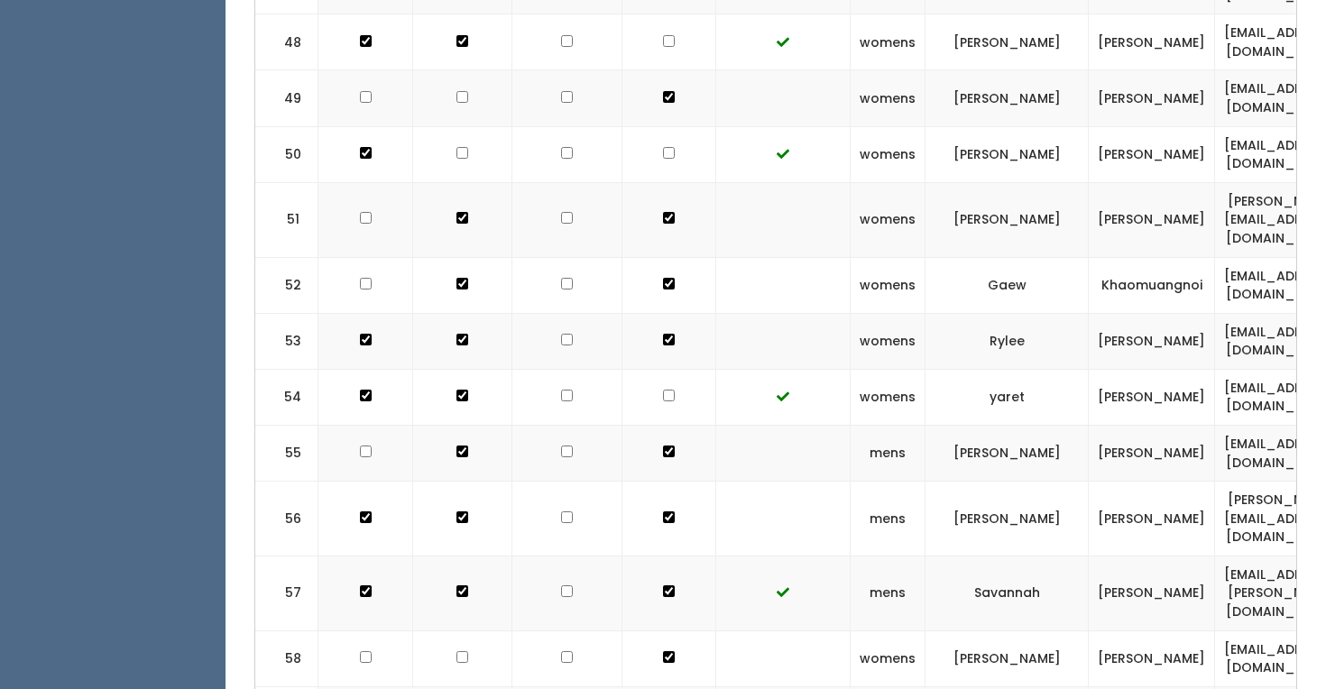
checkbox input "true"
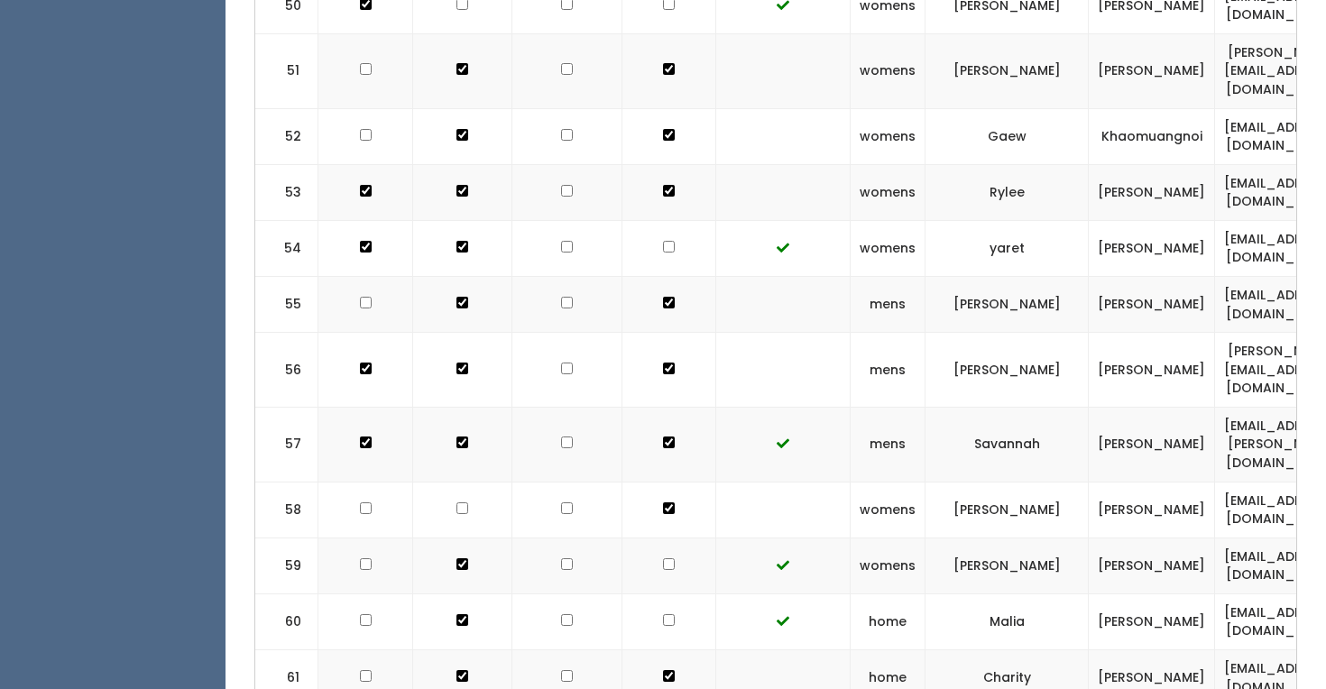
scroll to position [3631, 0]
